Goal: Task Accomplishment & Management: Complete application form

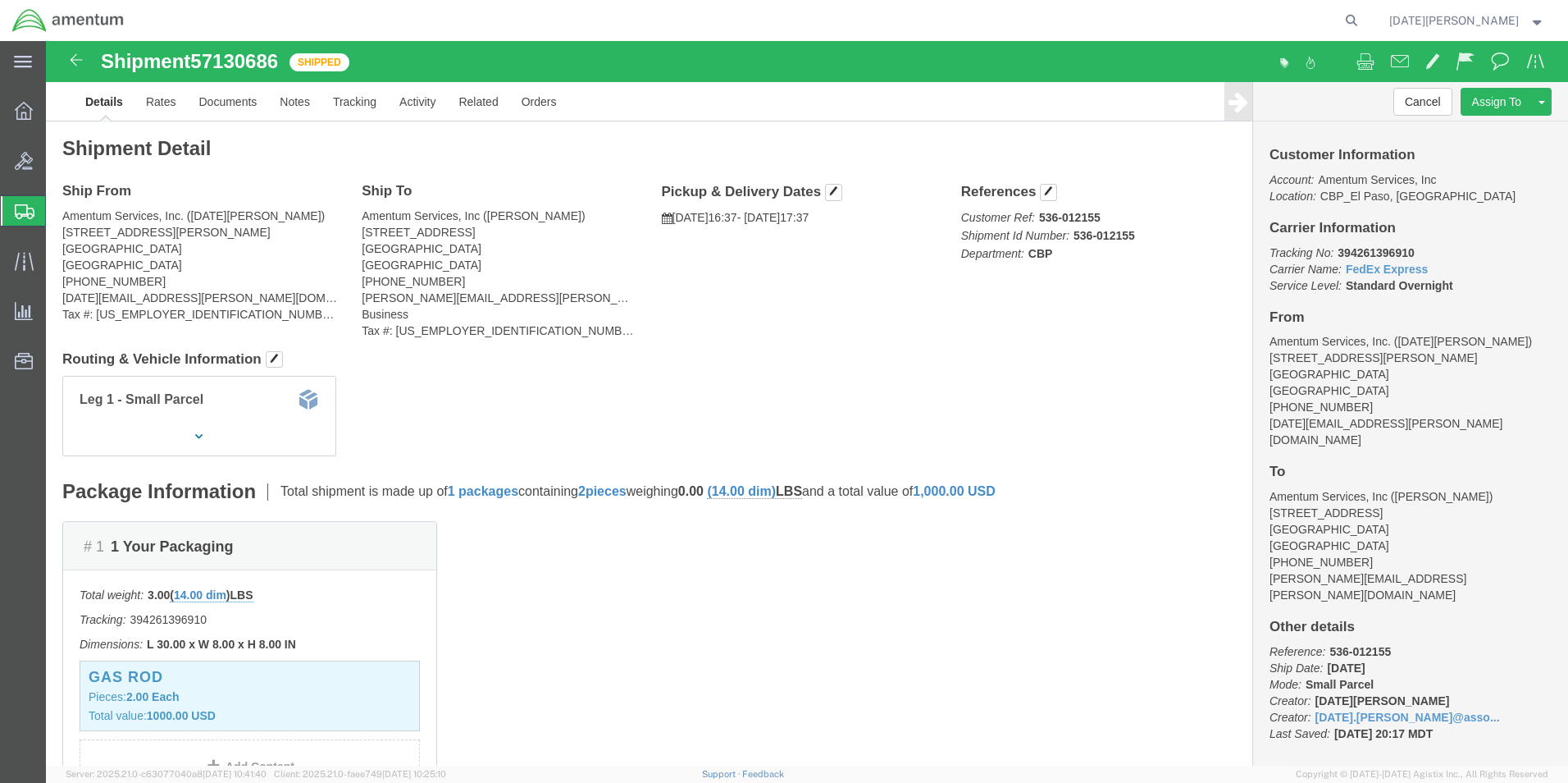
click at [0, 0] on span "Create from Template" at bounding box center [0, 0] width 0 height 0
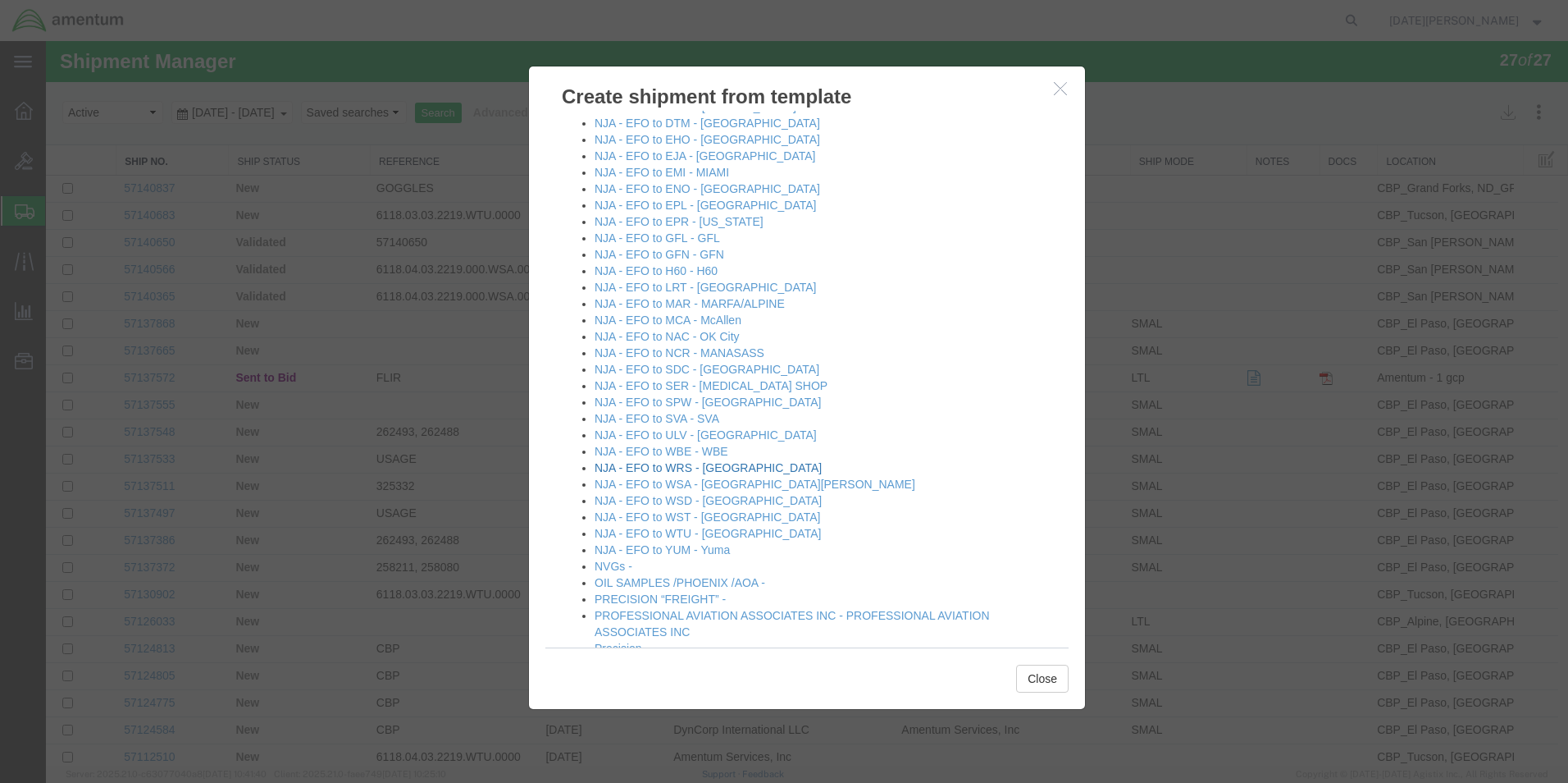
scroll to position [984, 0]
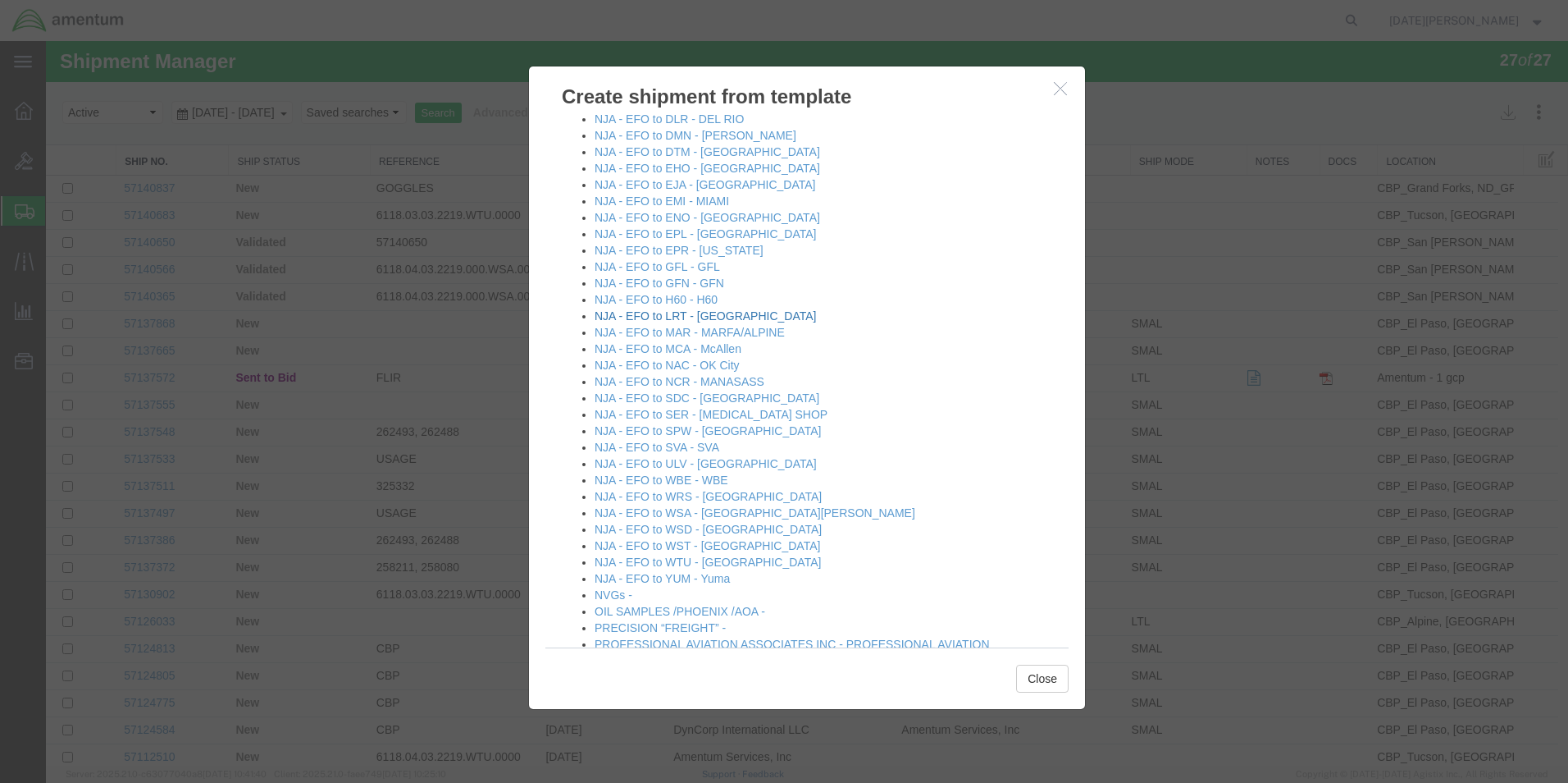
click at [678, 319] on link "NJA - EFO to LRT - LAREDO" at bounding box center [706, 316] width 222 height 13
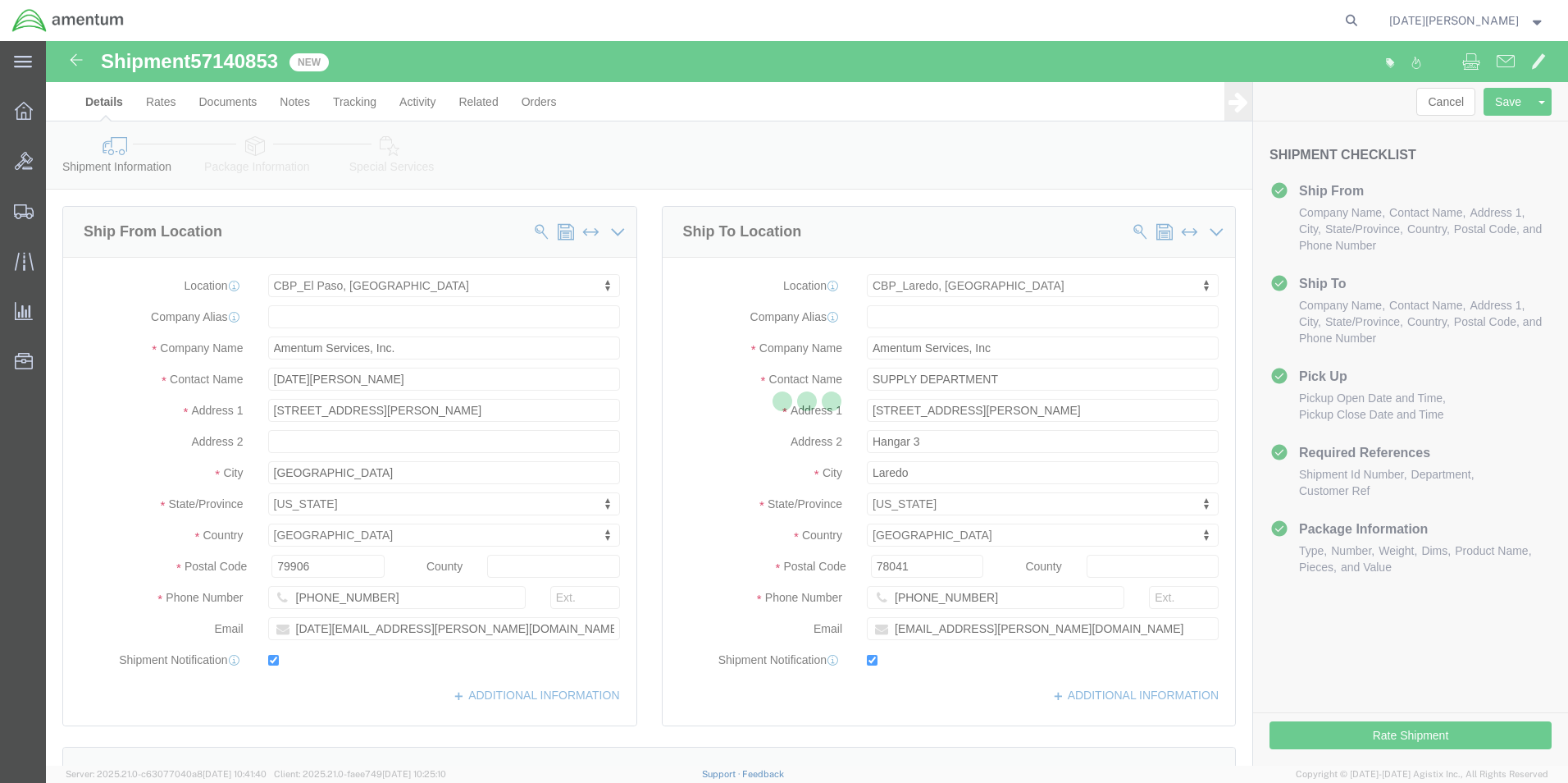
select select "49939"
select select "49940"
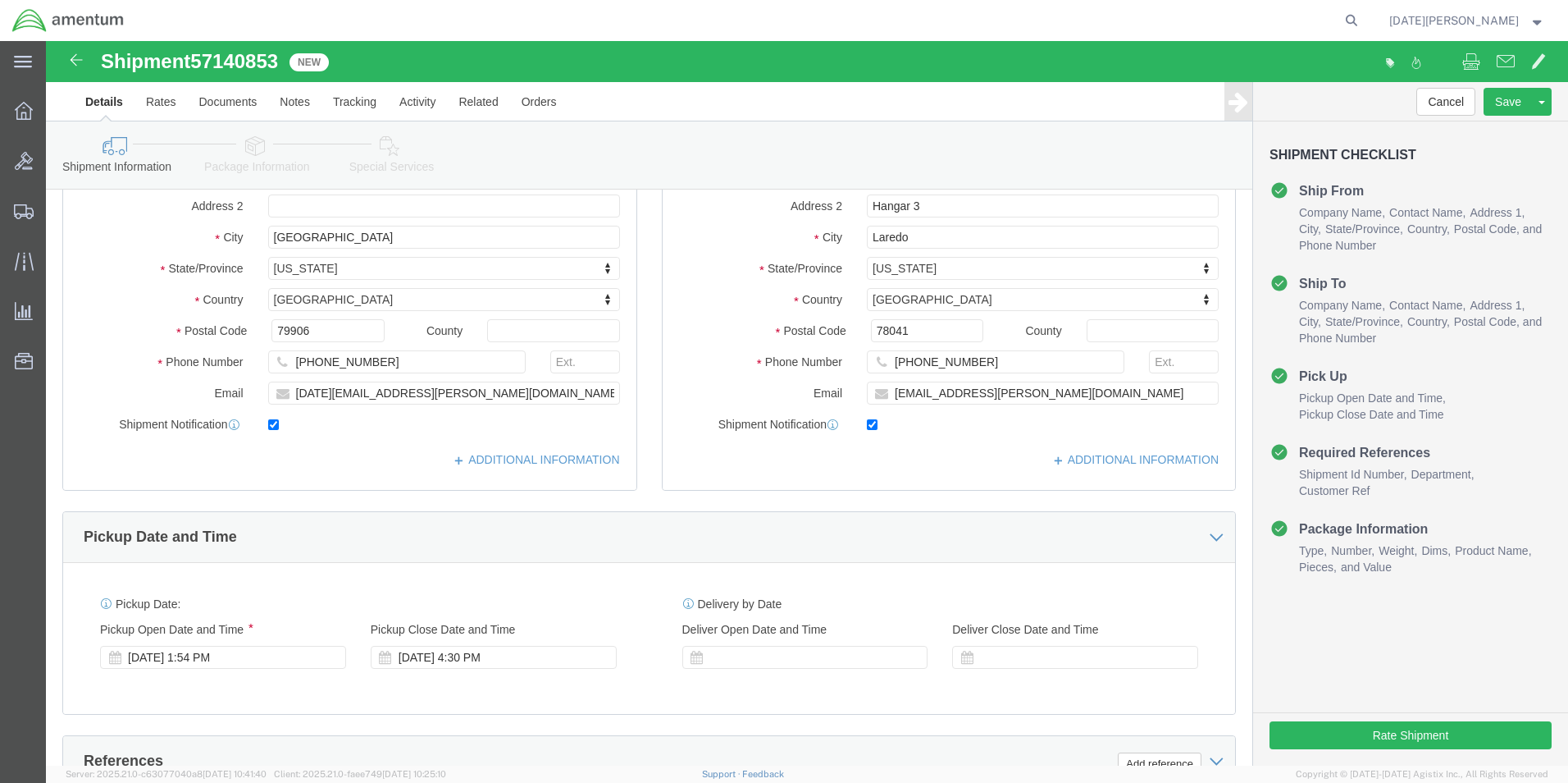
scroll to position [493, 0]
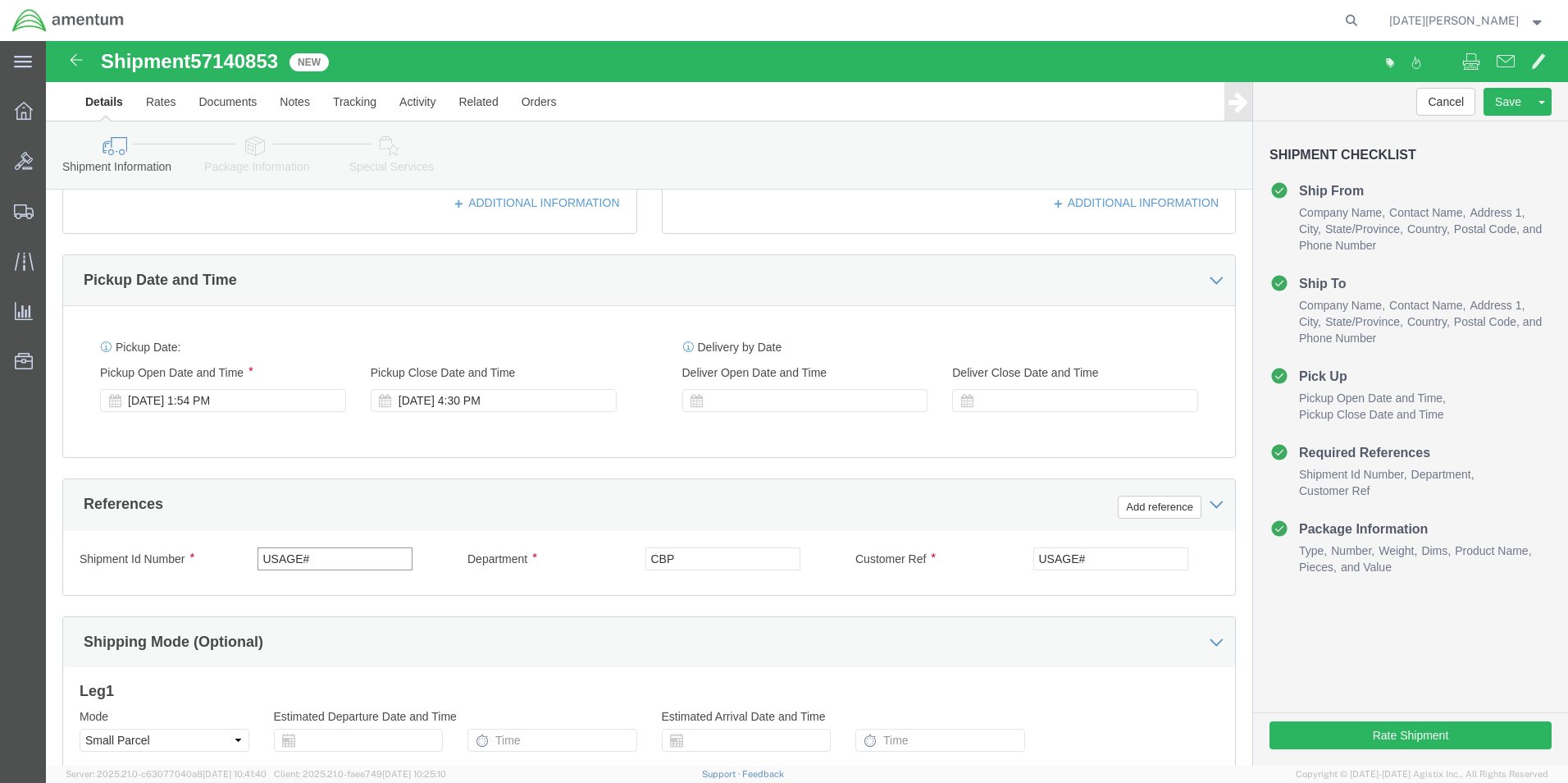
drag, startPoint x: 275, startPoint y: 531, endPoint x: 67, endPoint y: 529, distance: 208.0
click div "Shipment Id Number USAGE#"
type input "561-012408"
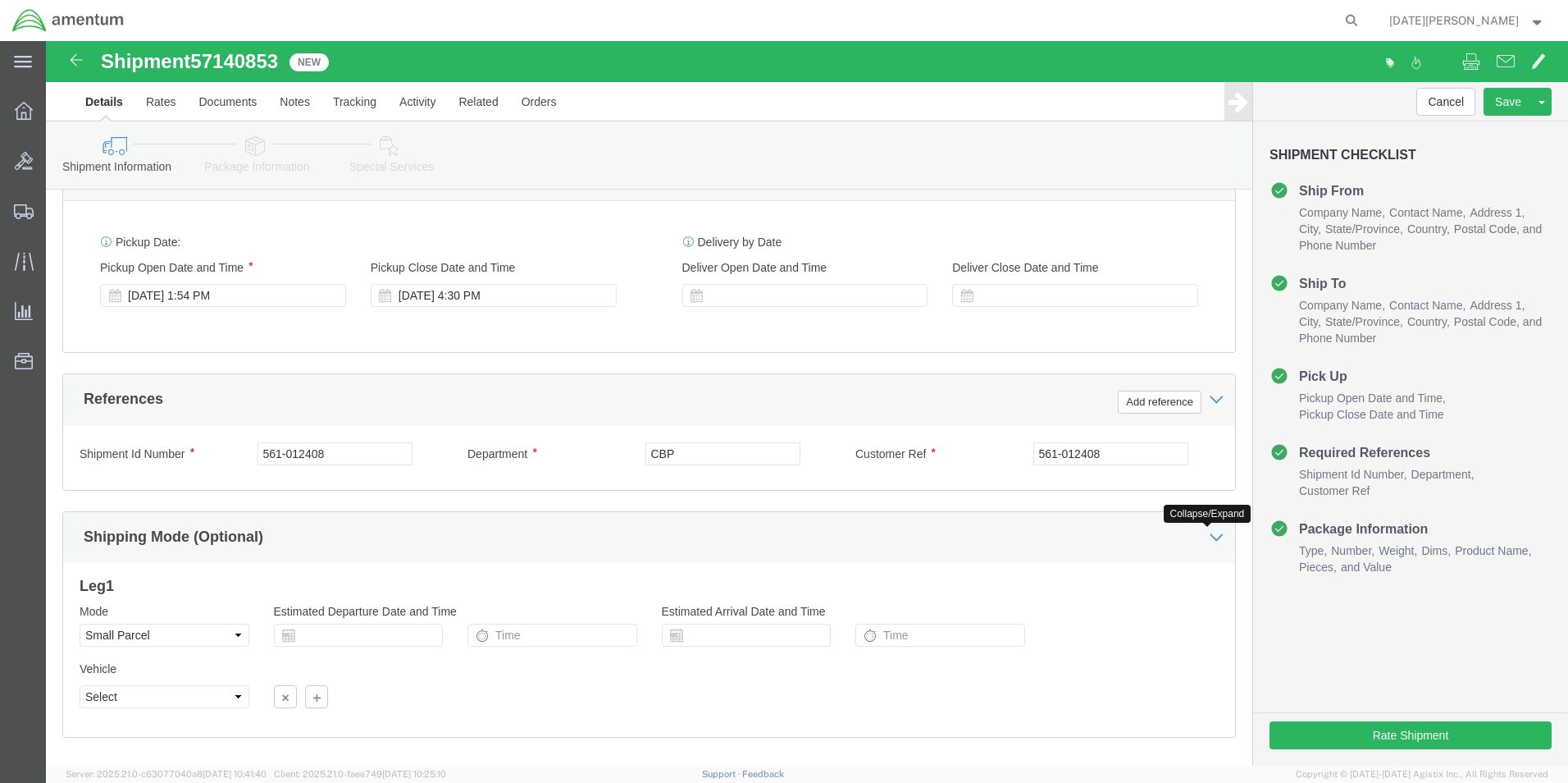
scroll to position [684, 0]
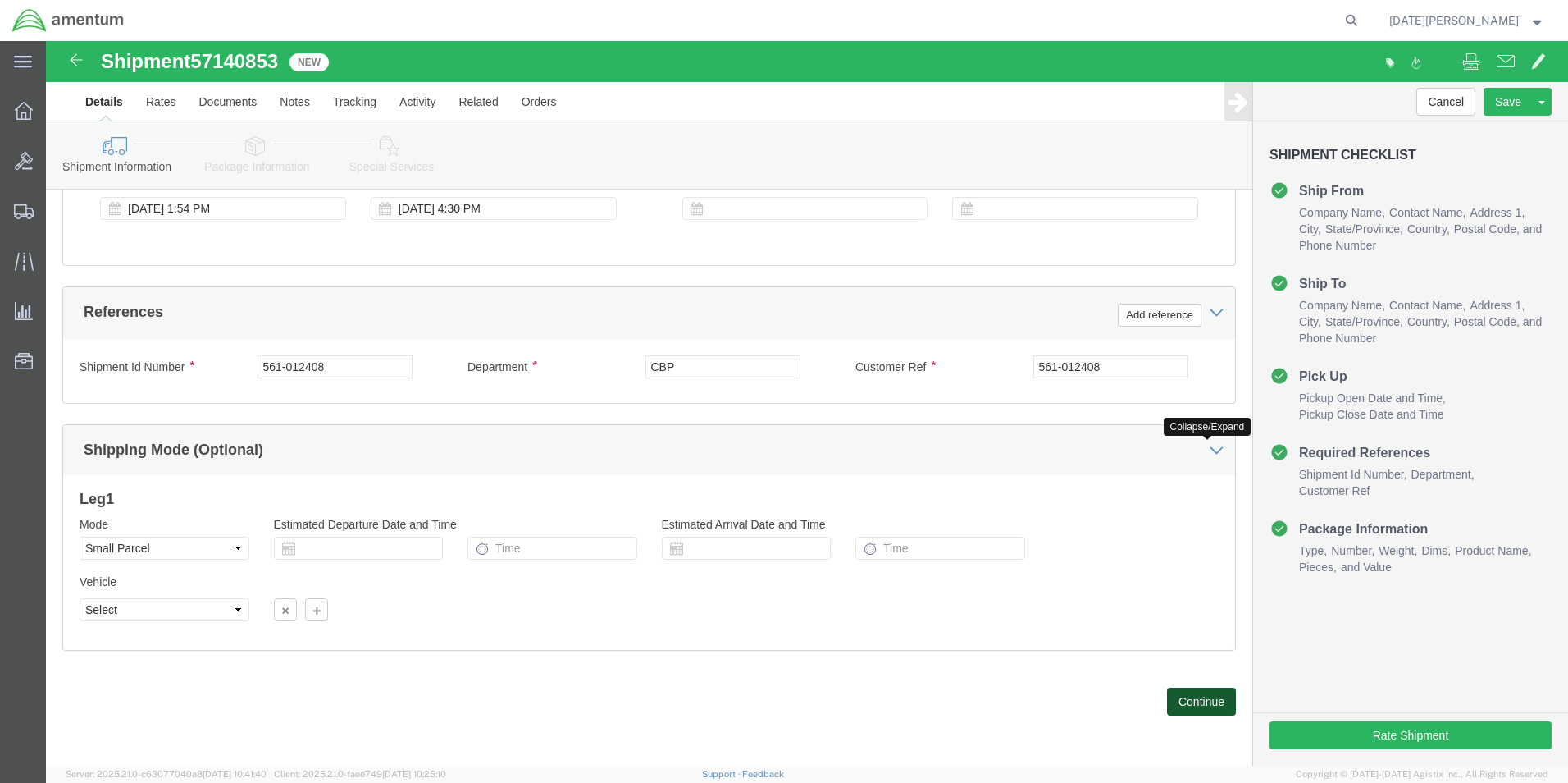
click button "Continue"
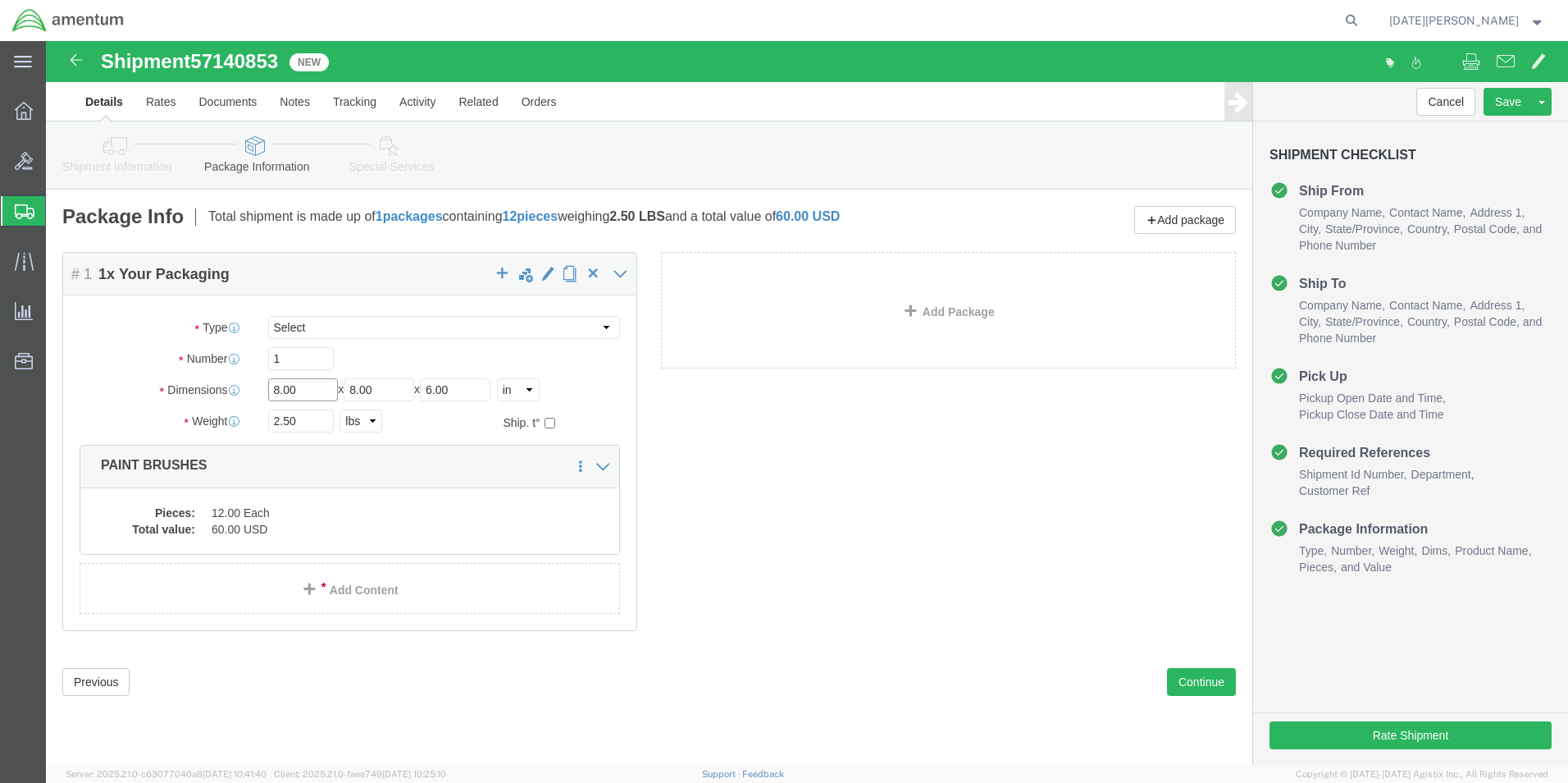
drag, startPoint x: 268, startPoint y: 351, endPoint x: 146, endPoint y: 355, distance: 122.1
click div "Dimensions Length 8.00 x Width 8.00 x Height 6.00 Select cm ft in"
type input "18"
type input "12"
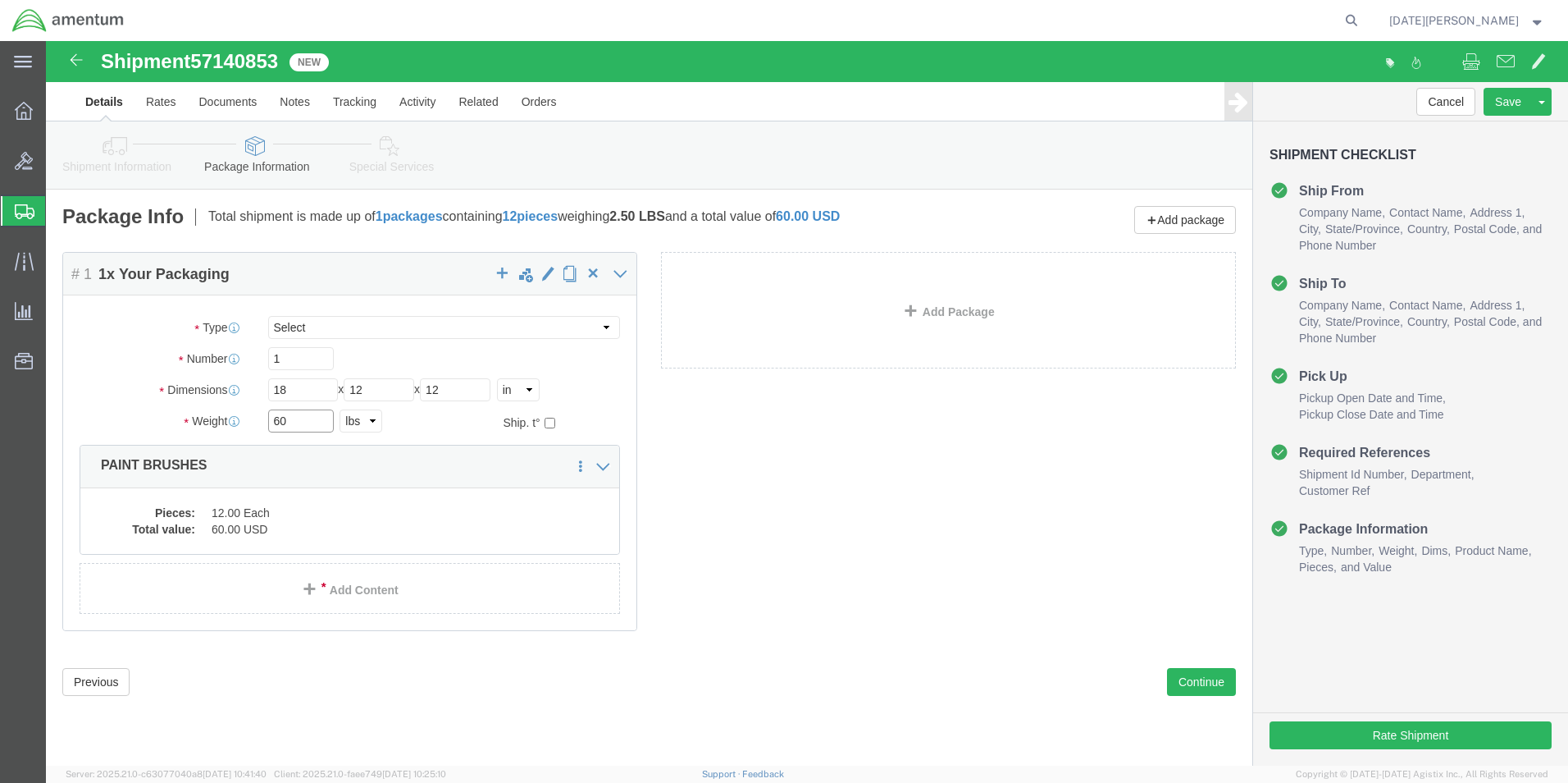
type input "60"
click dd "12.00 Each"
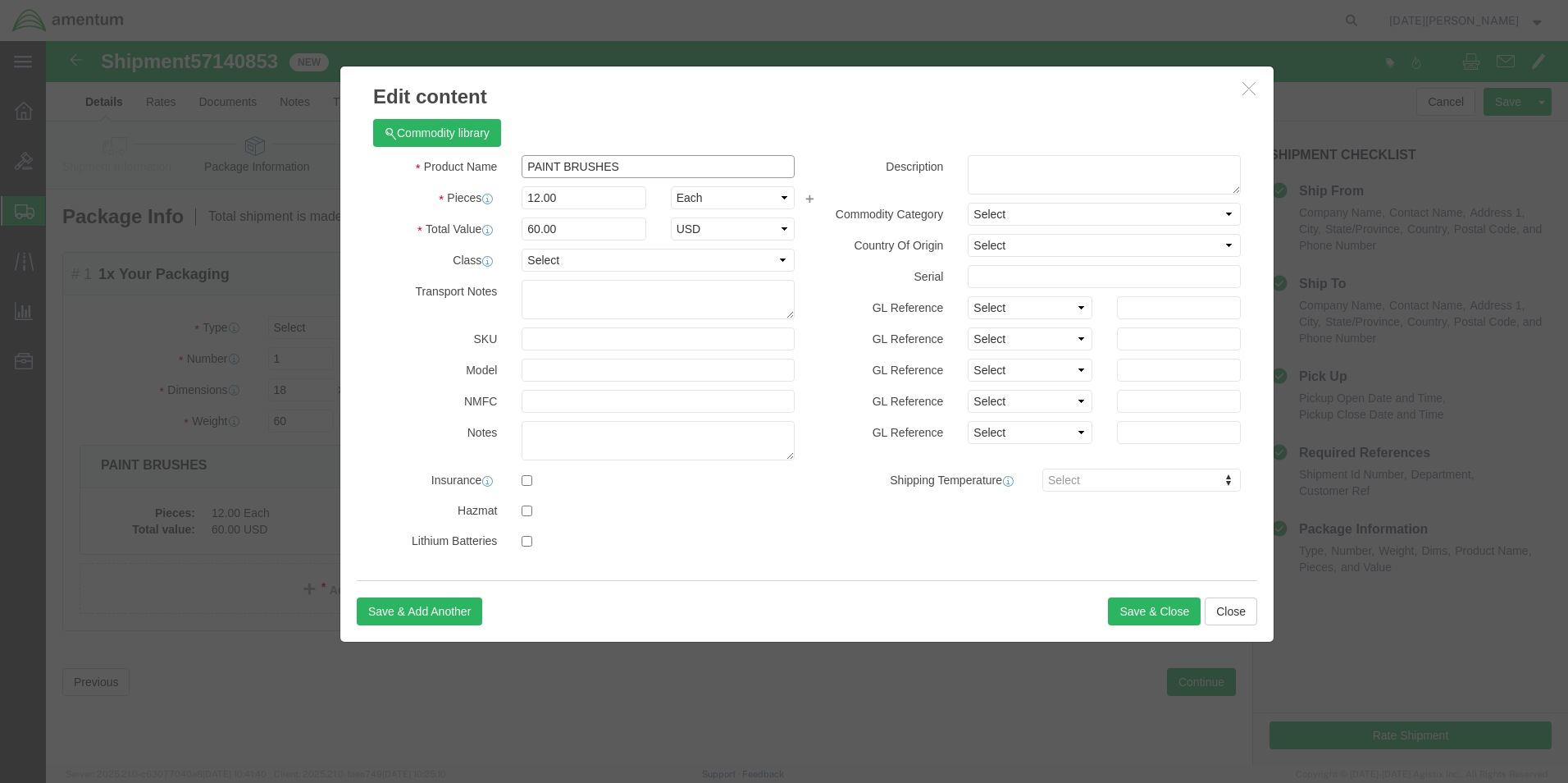
click input "PAINT BRUSHES"
type input "m"
type input "MOBIL254"
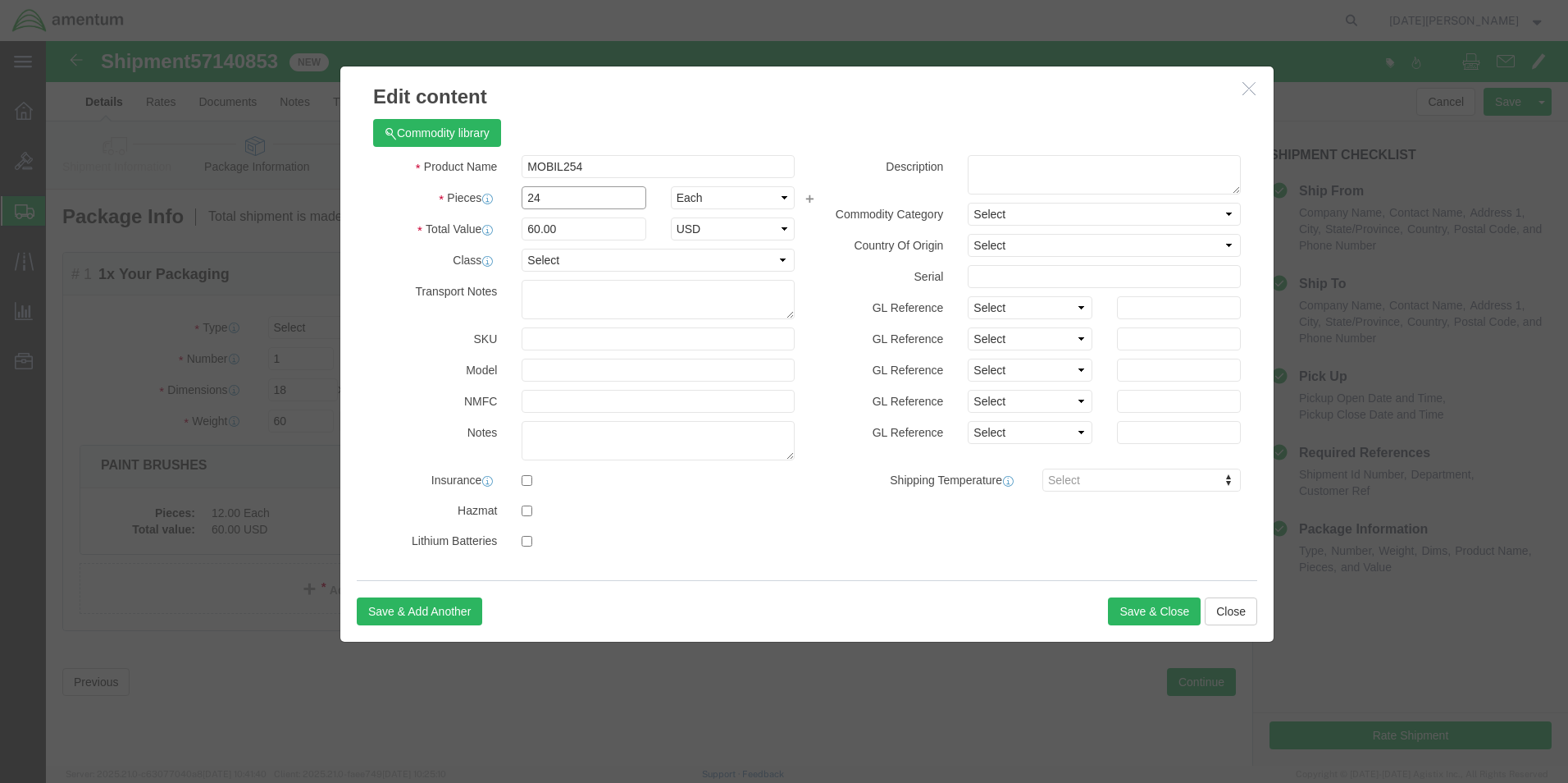
type input "24"
type input "120"
type input "350"
select select "USD"
click button "Save & Close"
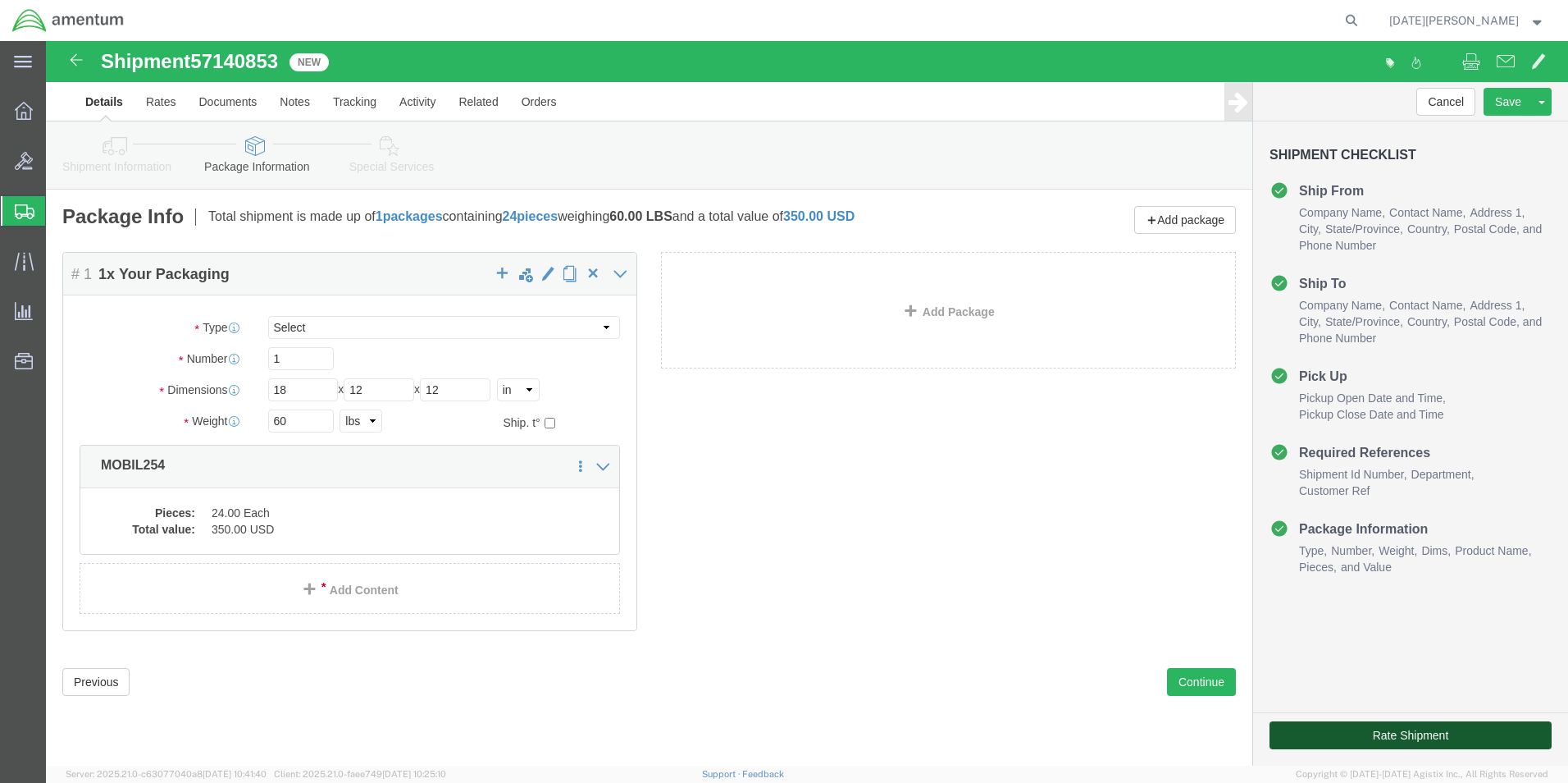
click button "Rate Shipment"
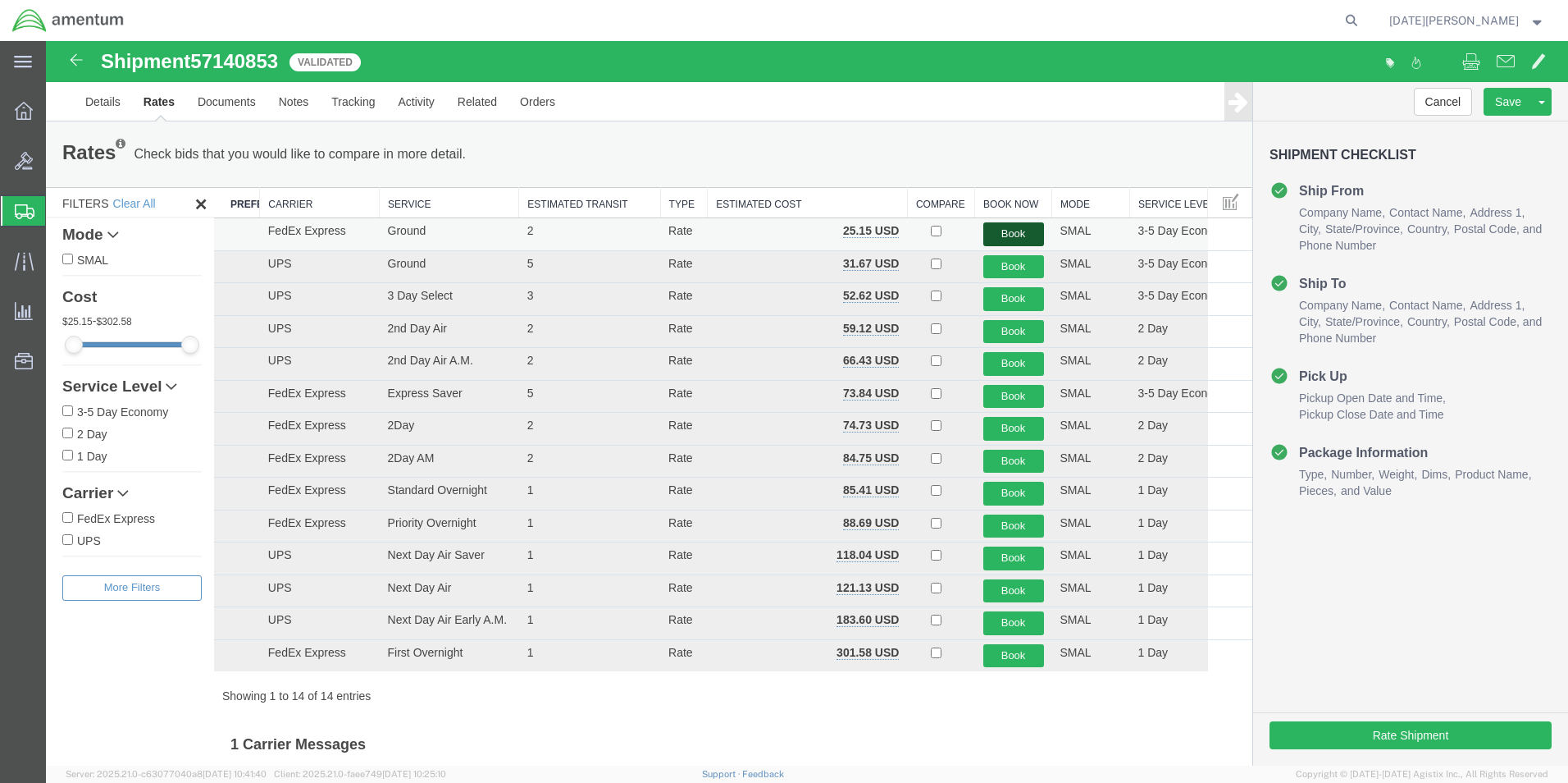
click at [1001, 233] on button "Book" at bounding box center [1013, 234] width 60 height 24
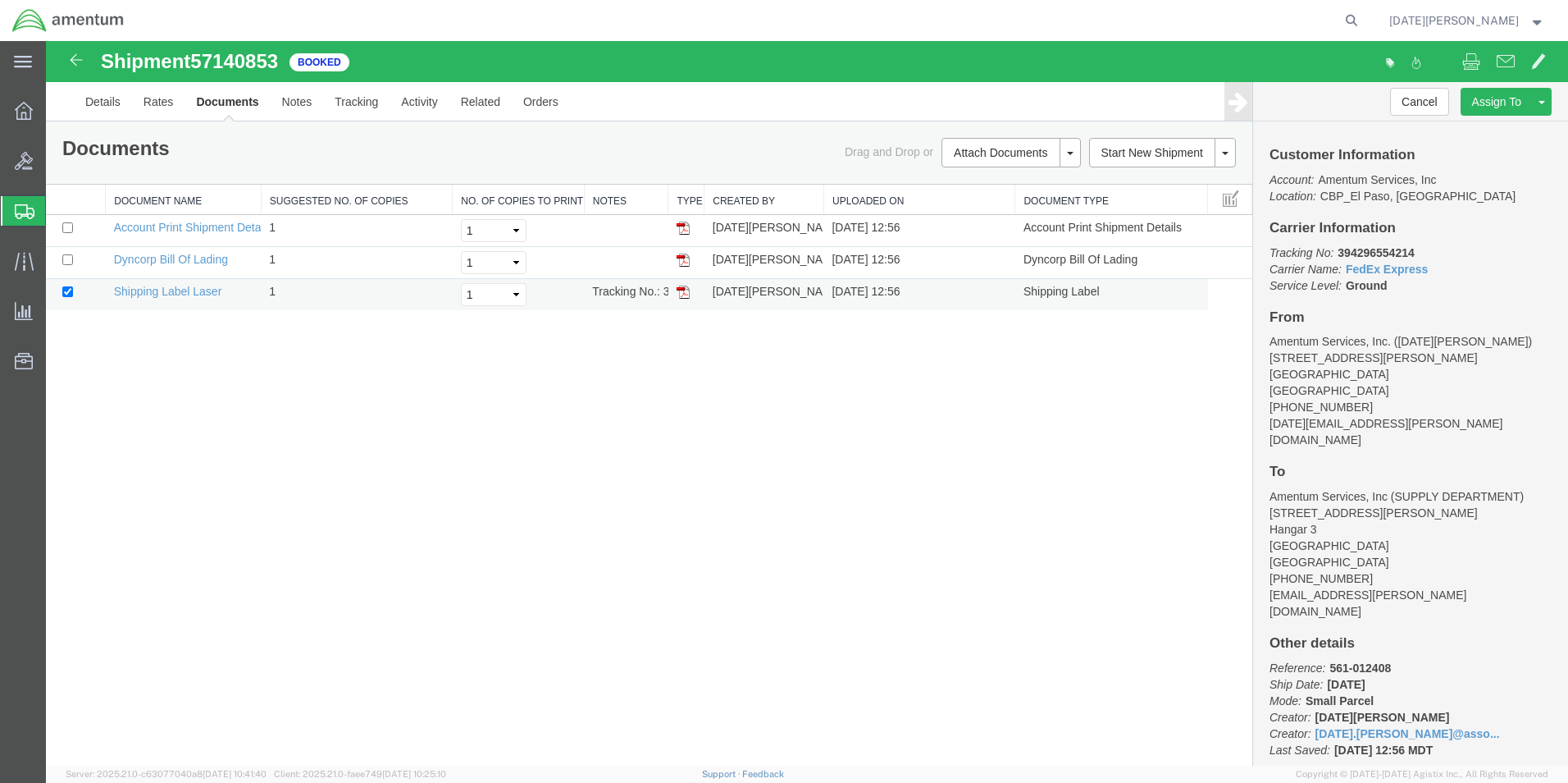
click at [689, 292] on img at bounding box center [683, 292] width 13 height 13
click at [0, 0] on span "Create from Template" at bounding box center [0, 0] width 0 height 0
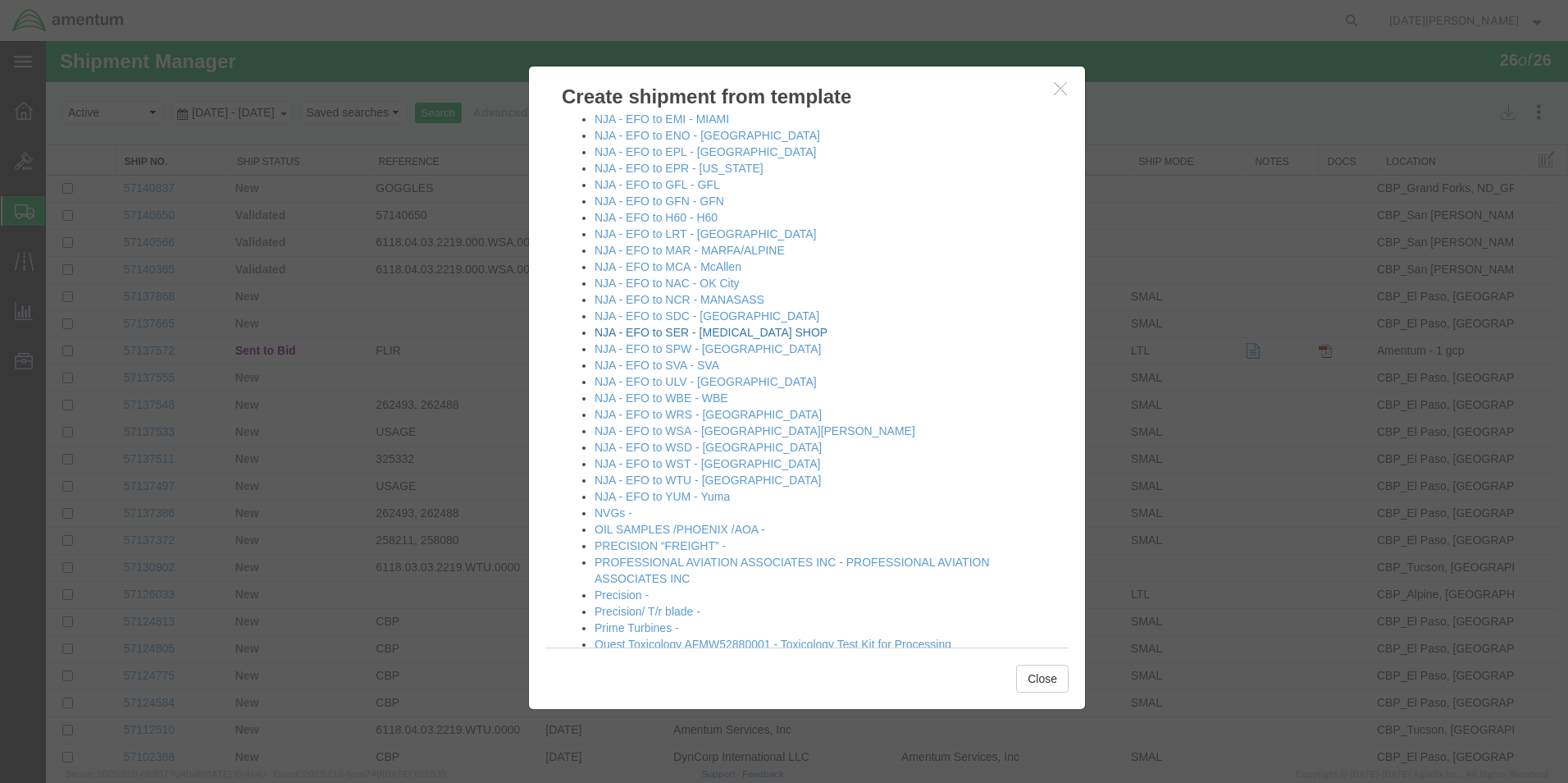
scroll to position [984, 0]
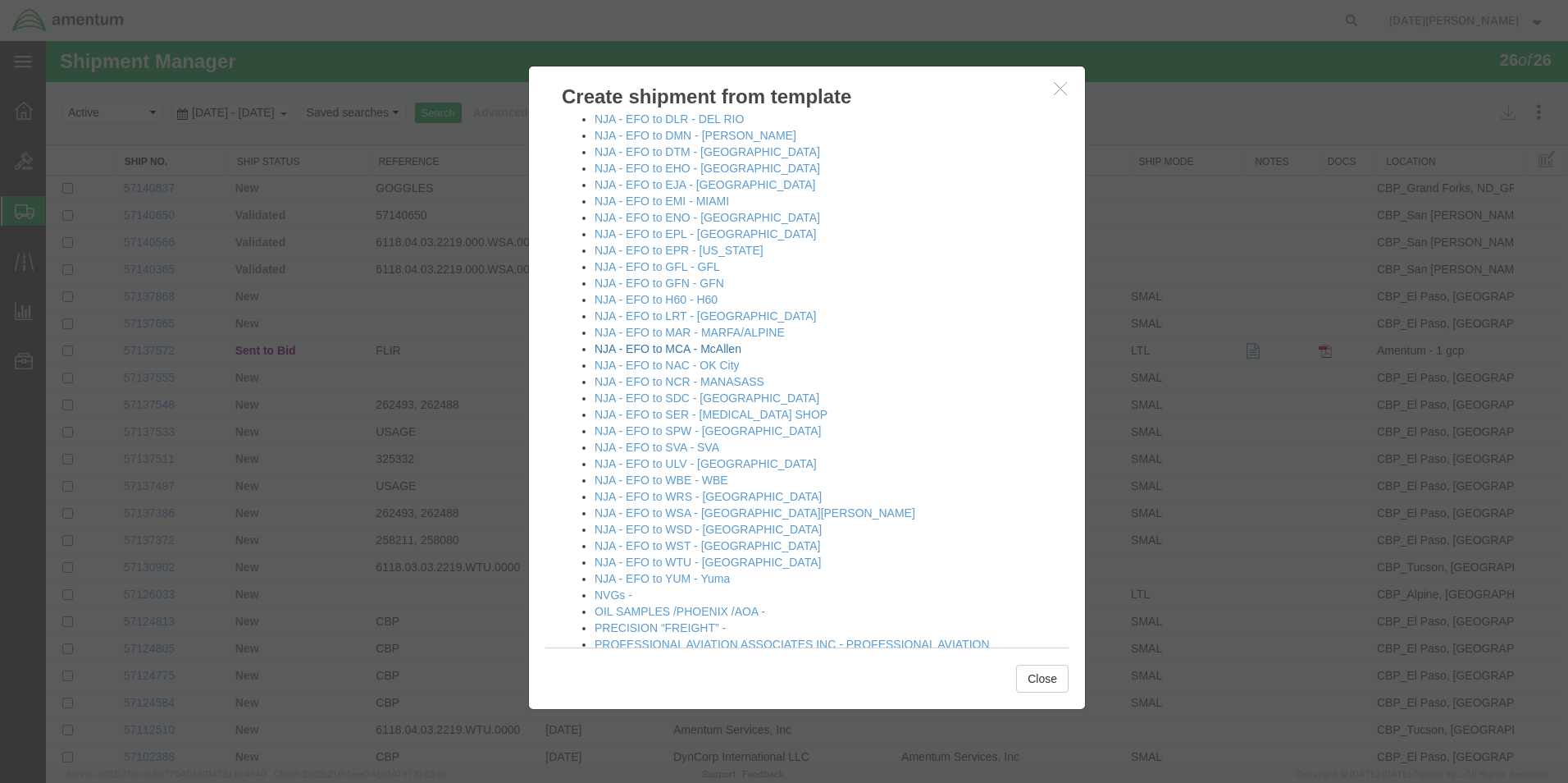
click at [666, 347] on link "NJA - EFO to MCA - McAllen" at bounding box center [668, 349] width 146 height 13
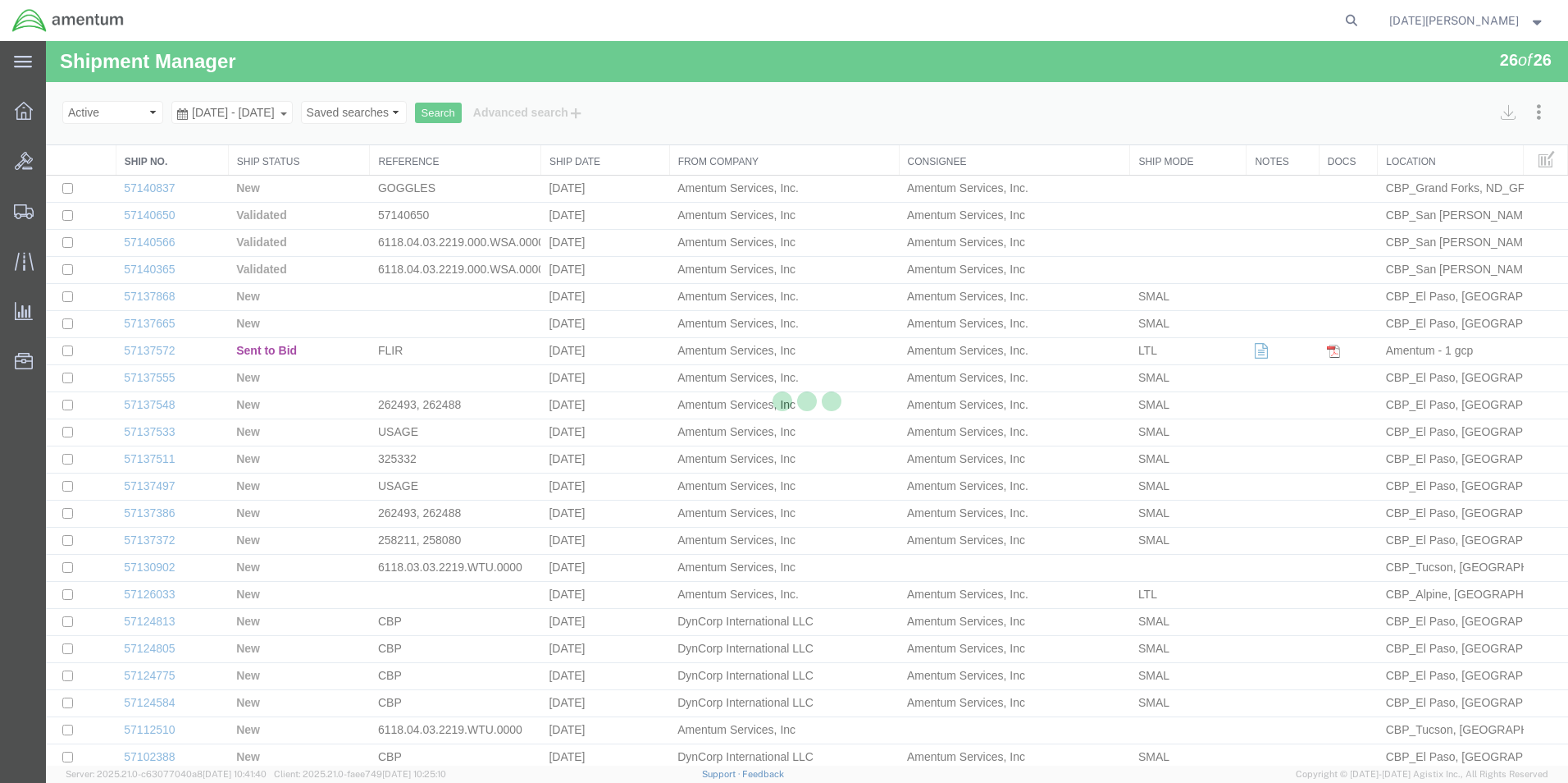
select select "49939"
select select "49941"
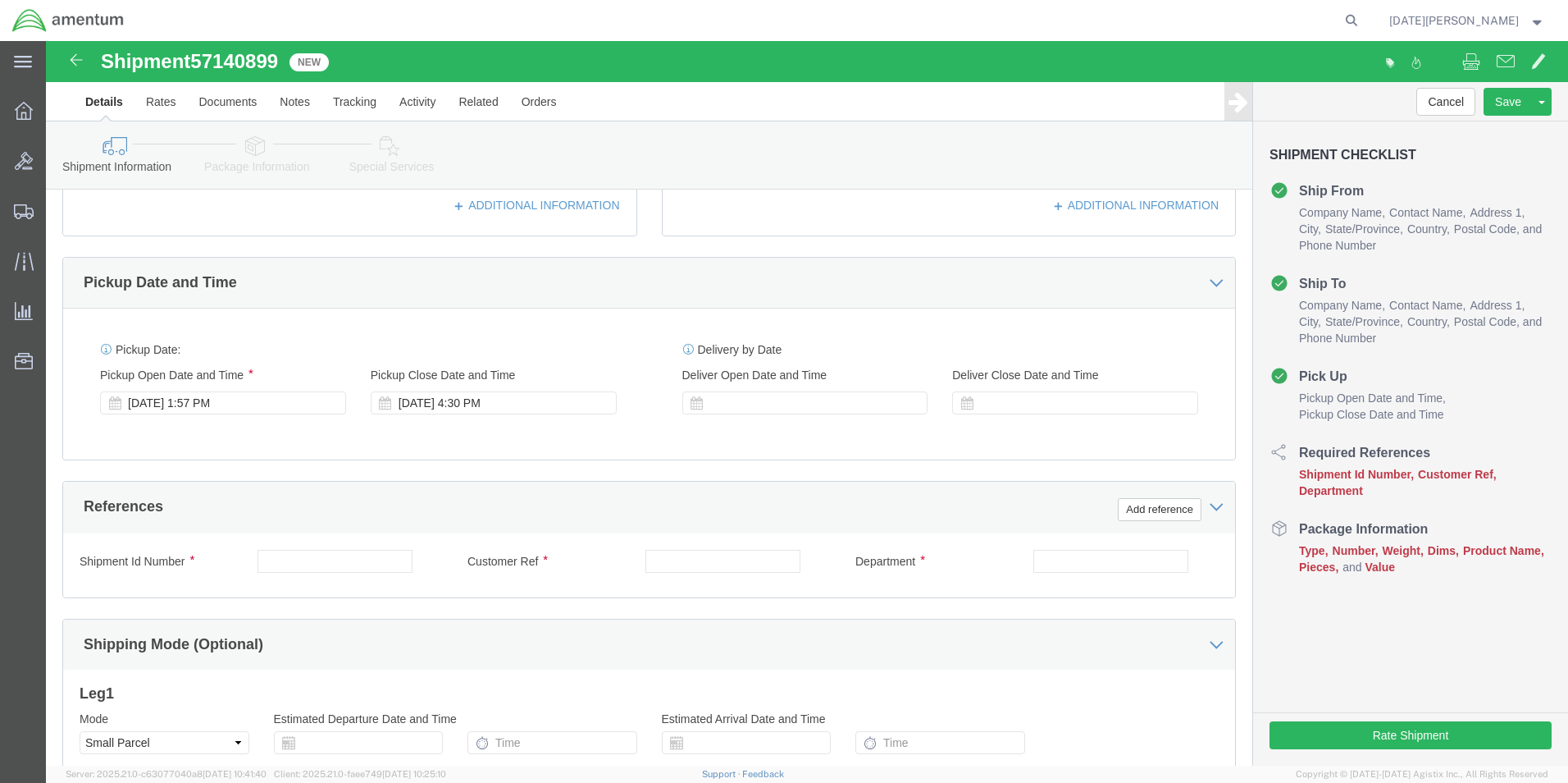
scroll to position [493, 0]
click input "text"
type input "511-012374"
paste input "511-012374"
type input "511-012374"
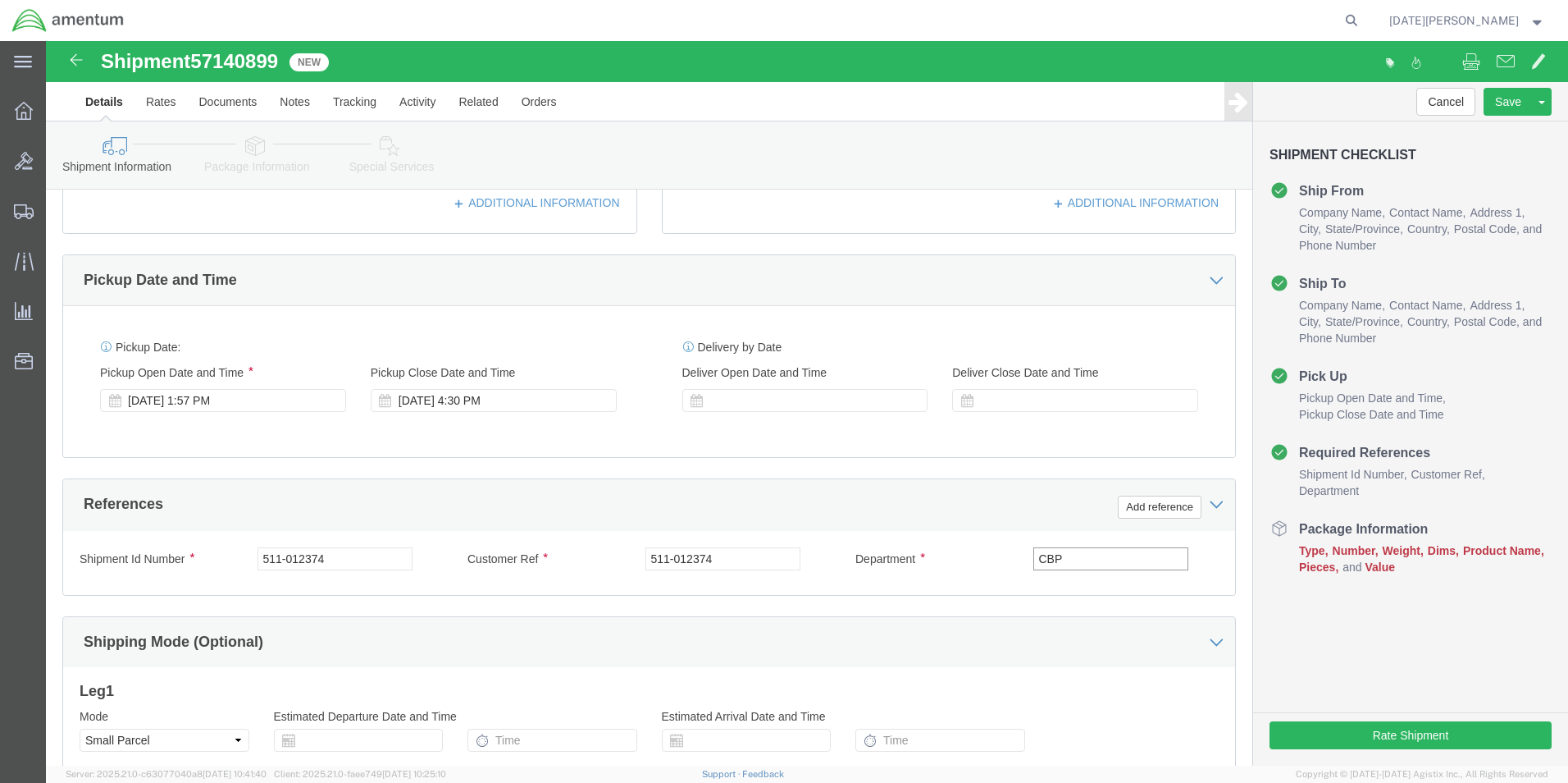
type input "CBP"
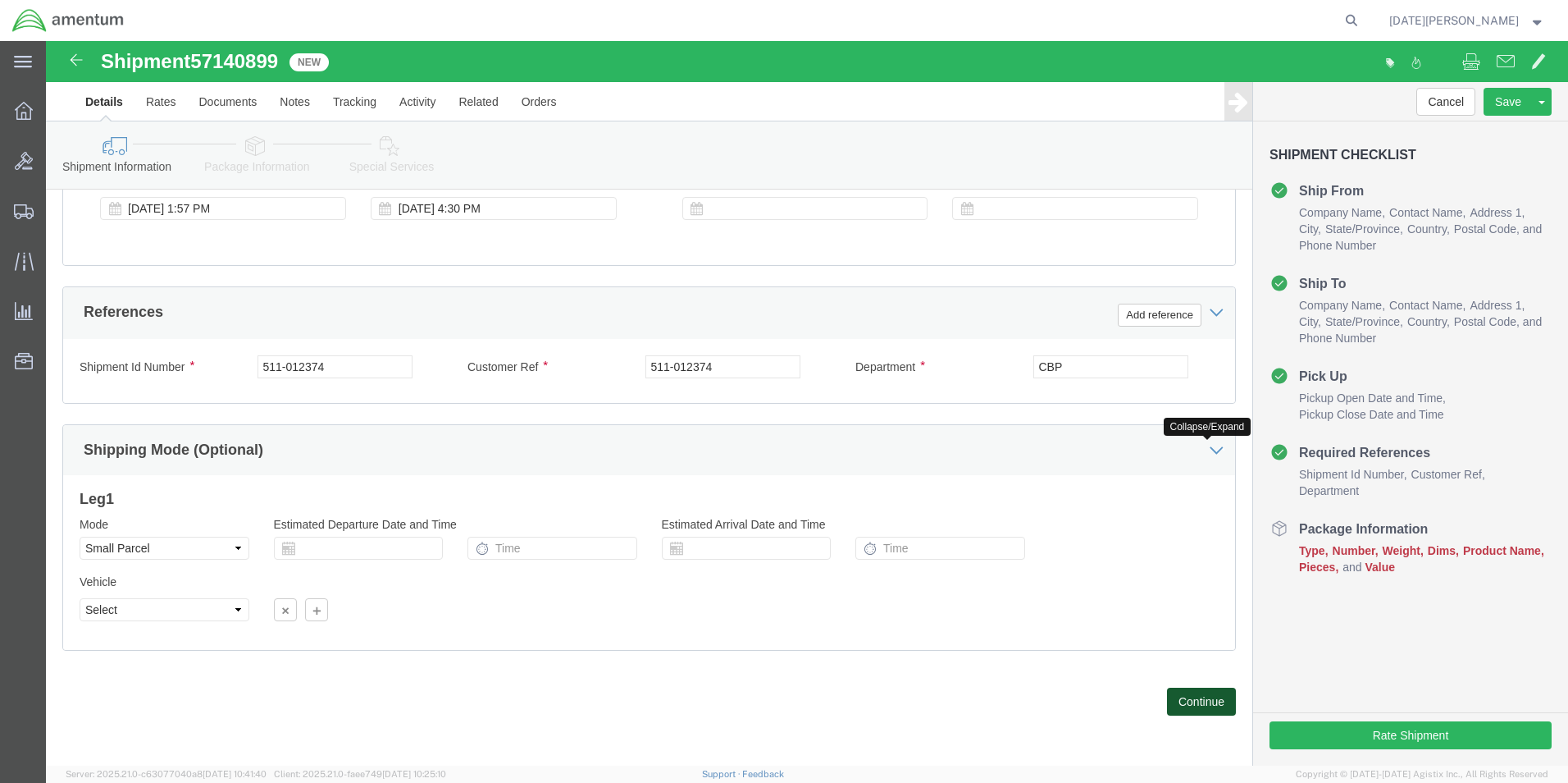
click button "Continue"
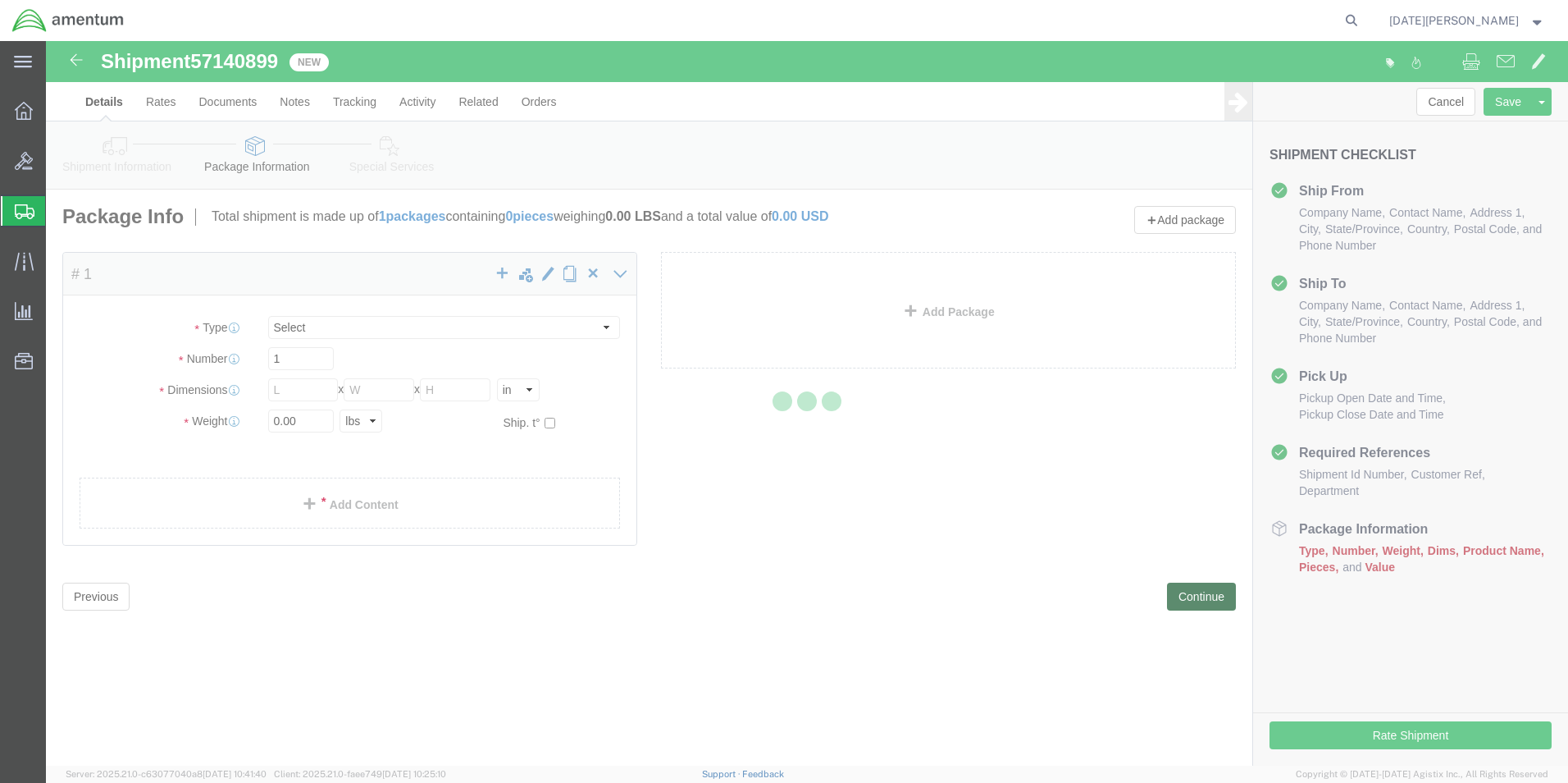
select select "YRPK"
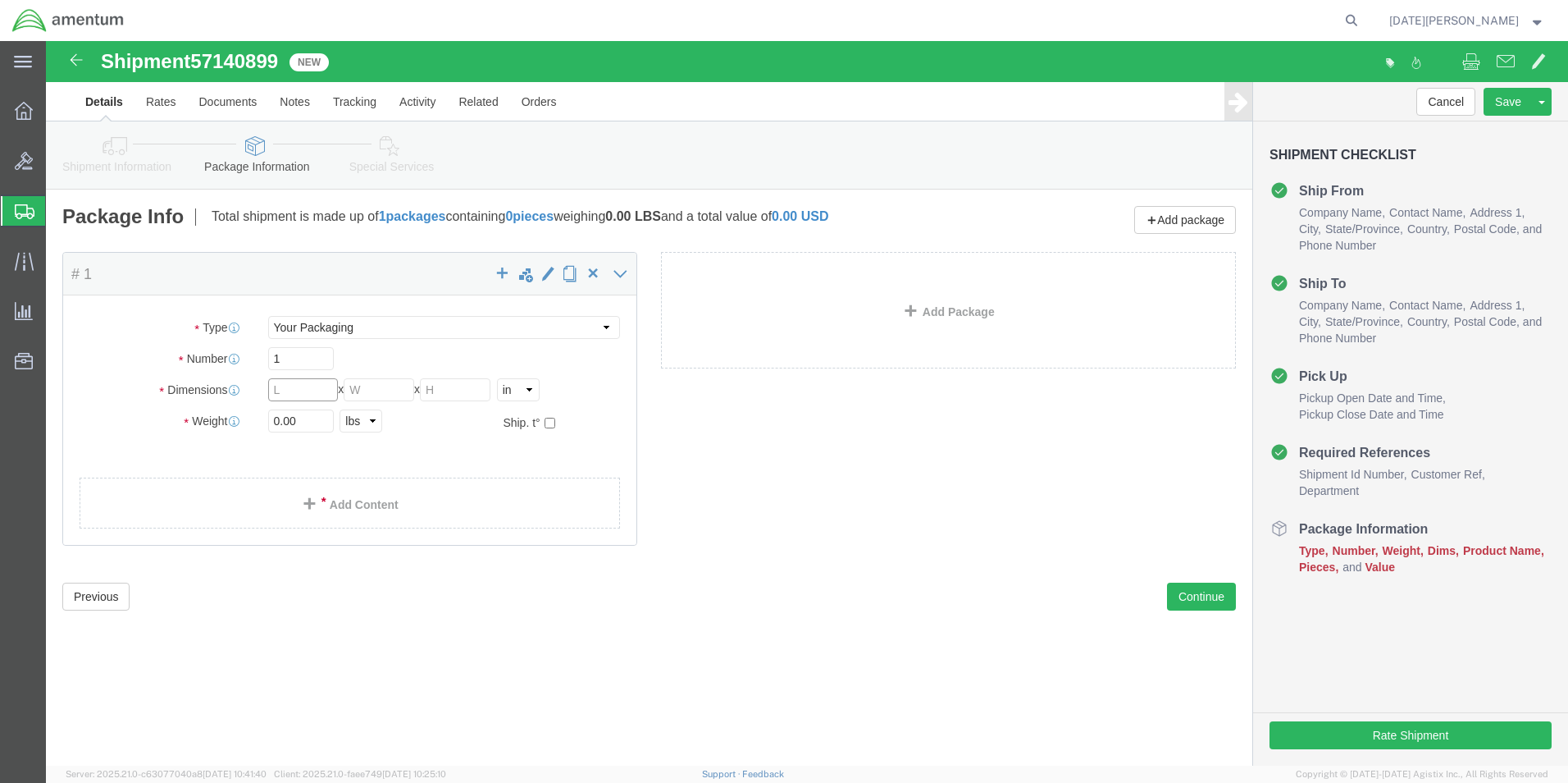
click input "text"
type input "16"
type input "12"
type input "13"
drag, startPoint x: 356, startPoint y: 350, endPoint x: 92, endPoint y: 375, distance: 265.2
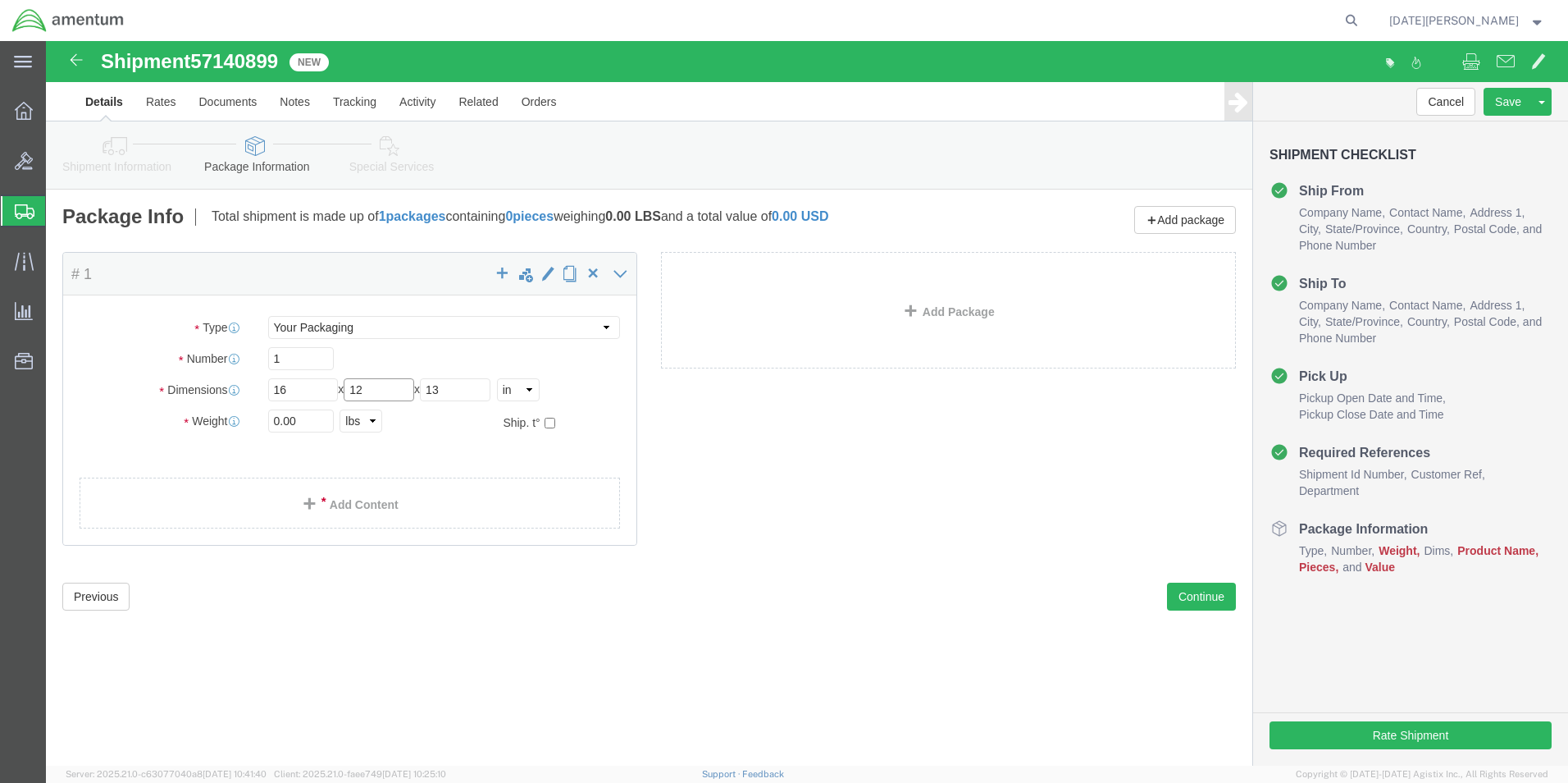
click div "Package Type Select Bale(s) Basket(s) Bolt(s) Bottle(s) Buckets Bulk Bundle(s) …"
type input "13"
type input "48"
click link "Add Content"
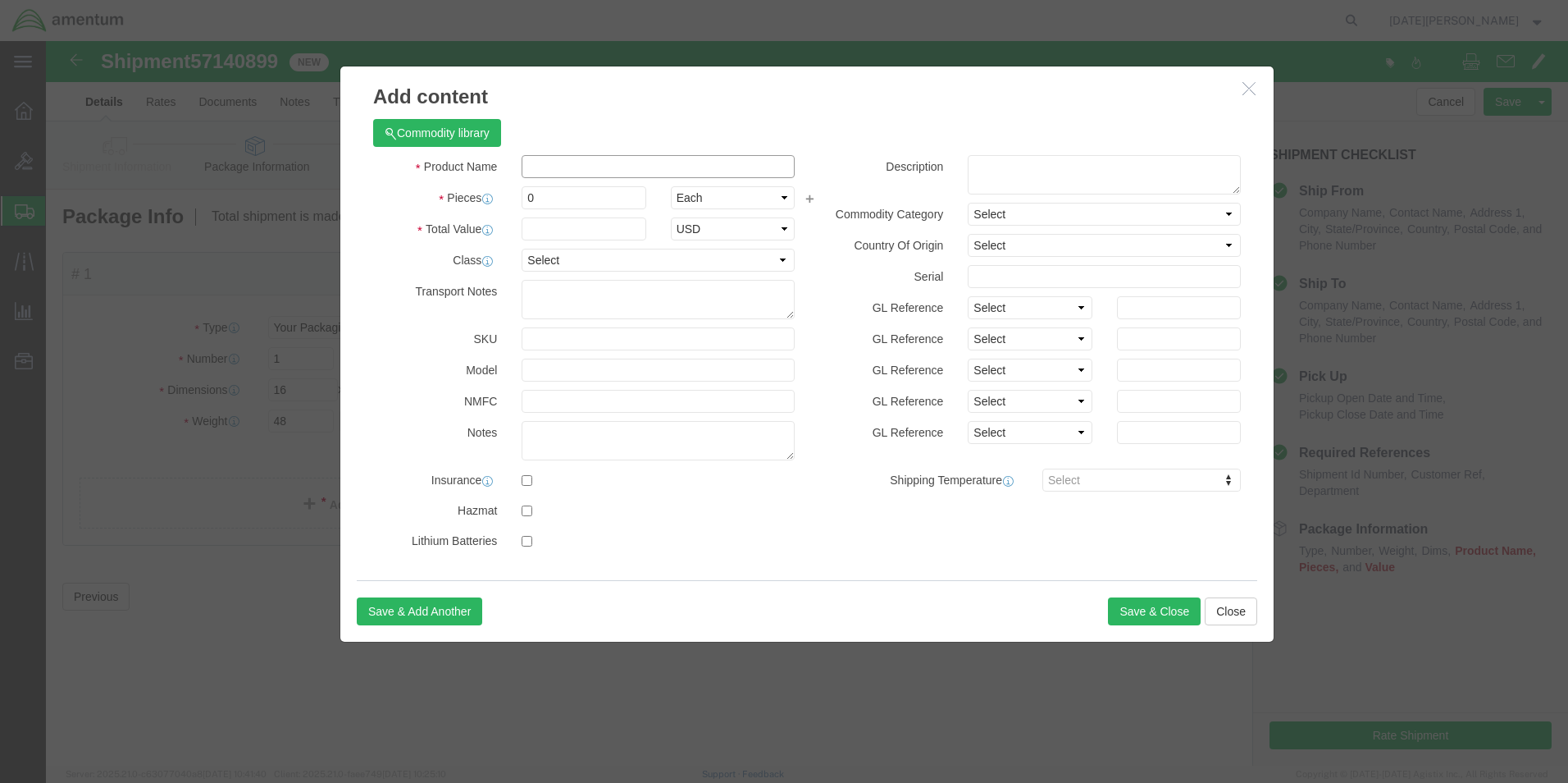
click input "text"
type input "D"
type input "FDC OIL"
type input "1"
type input "500"
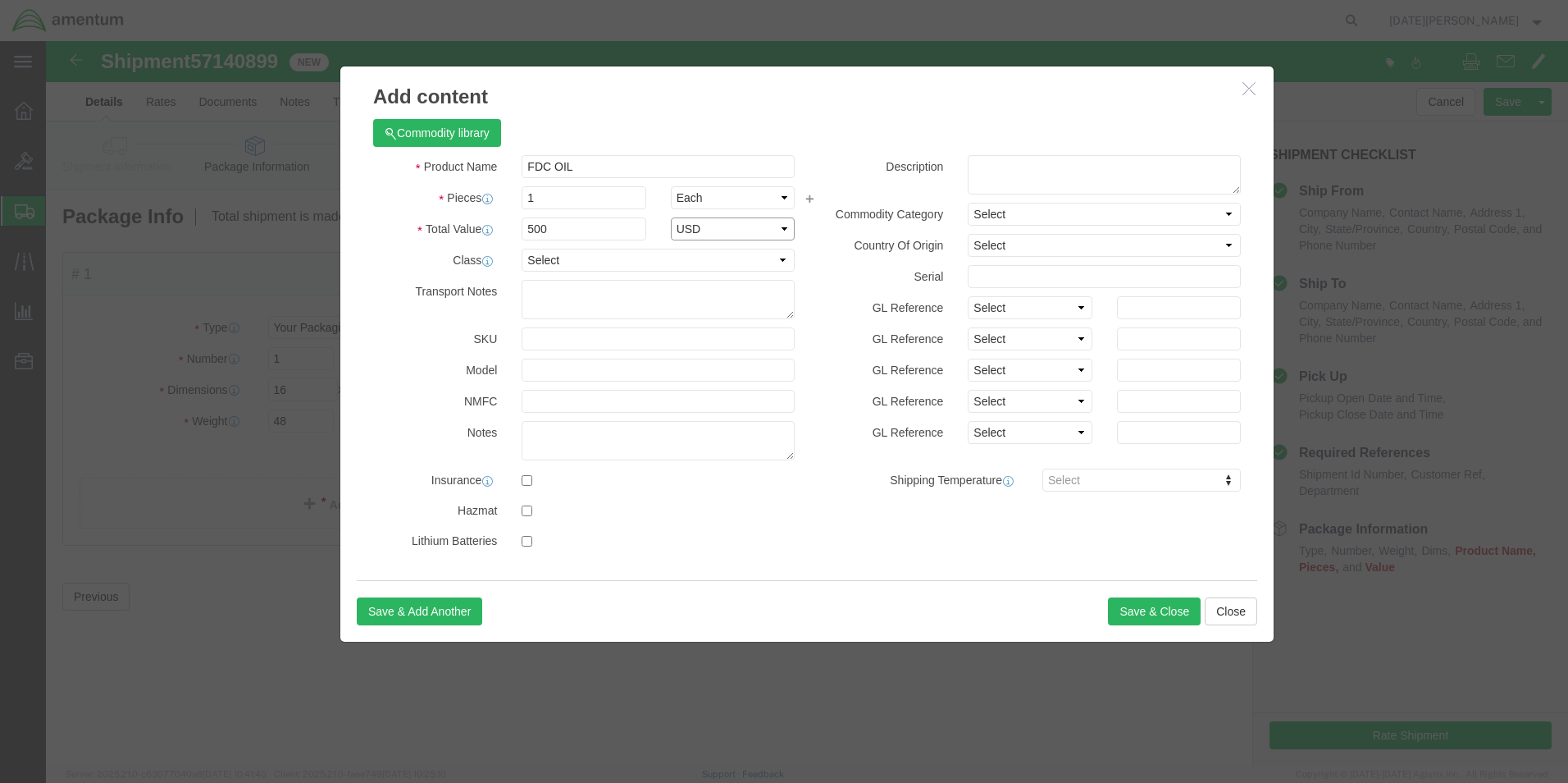
select select "USD"
drag, startPoint x: 1085, startPoint y: 576, endPoint x: 1130, endPoint y: 613, distance: 58.3
click button "Save & Close"
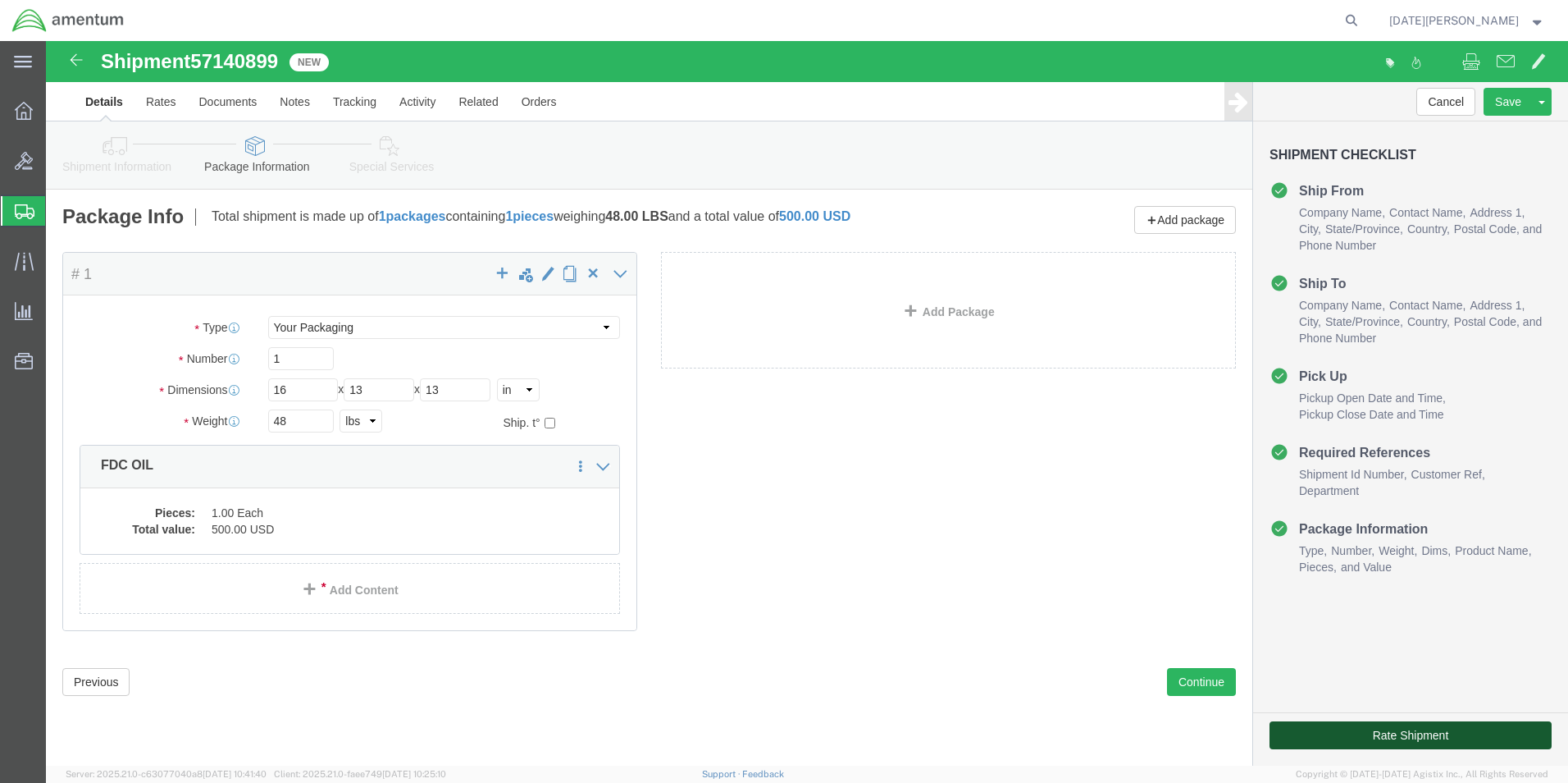
click button "Rate Shipment"
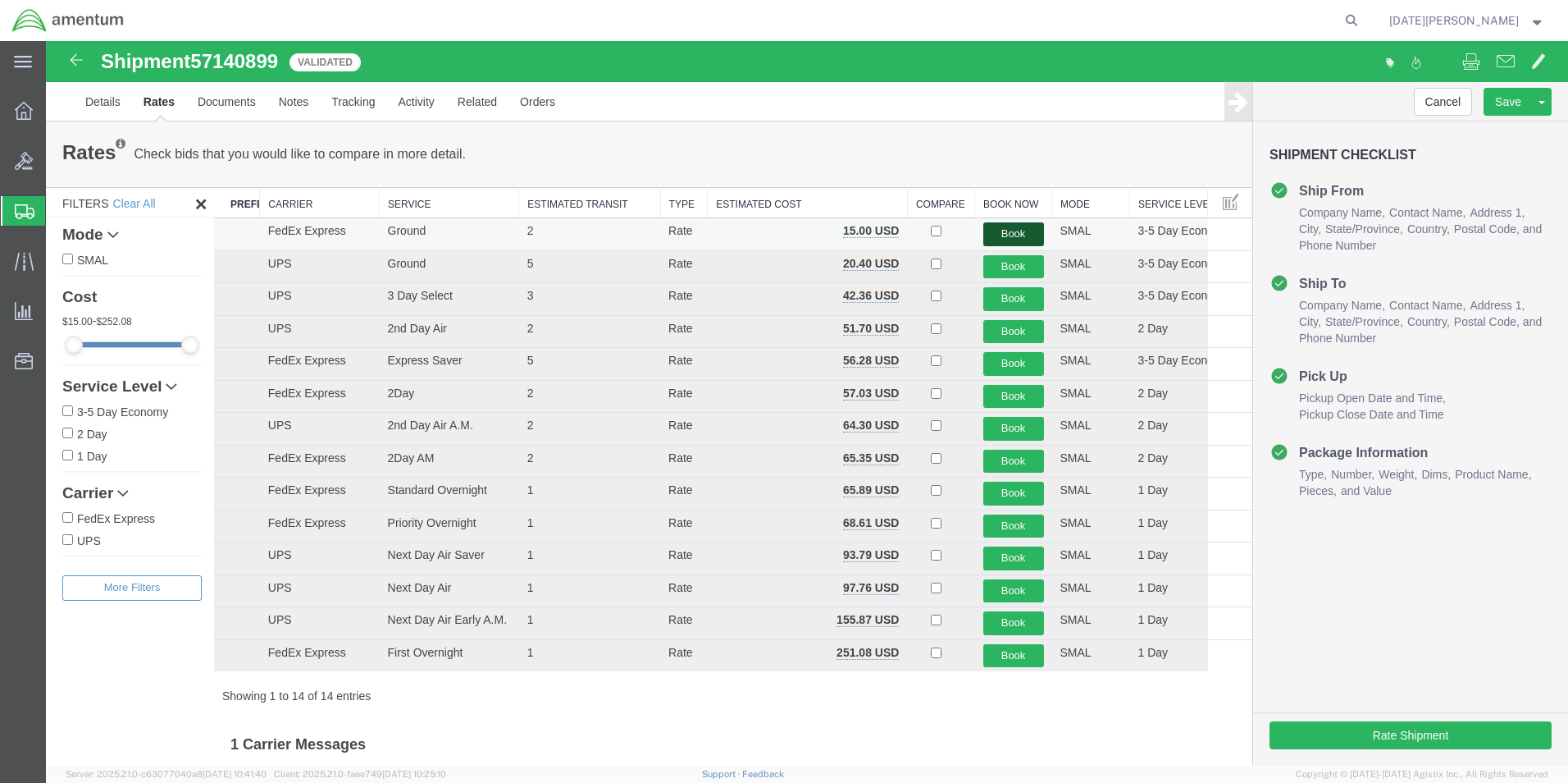
click at [1022, 233] on button "Book" at bounding box center [1013, 234] width 60 height 24
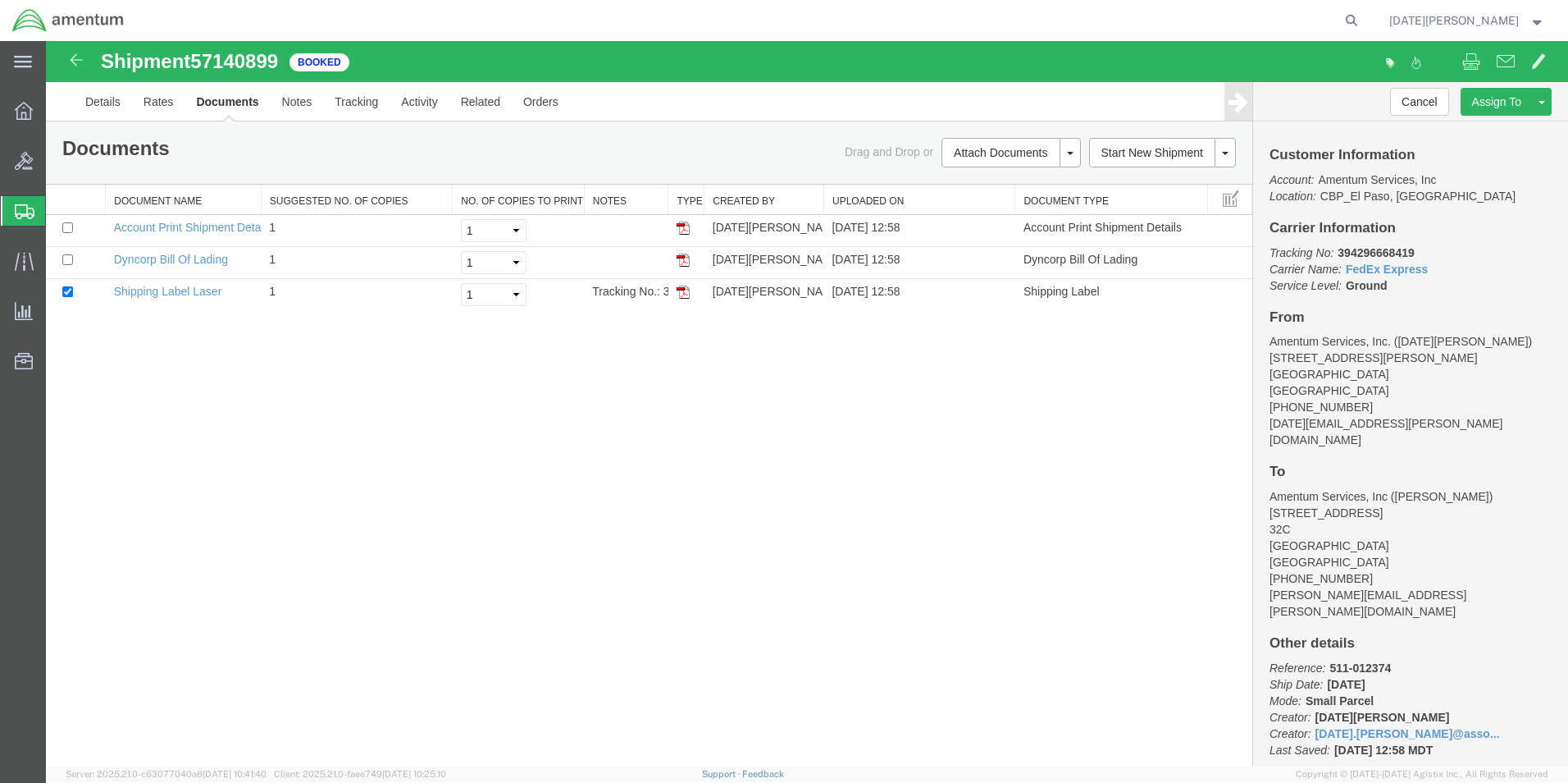
click at [764, 408] on div "Shipment 57140899 3 of 3 Booked Details Rates Documents Notes Tracking Activity…" at bounding box center [806, 403] width 1522 height 724
drag, startPoint x: 685, startPoint y: 291, endPoint x: 687, endPoint y: 369, distance: 78.0
click at [685, 291] on img at bounding box center [683, 292] width 13 height 13
click at [662, 371] on div "Shipment 57140899 3 of 3 Booked Details Rates Documents Notes Tracking Activity…" at bounding box center [806, 403] width 1522 height 724
